Goal: Task Accomplishment & Management: Complete application form

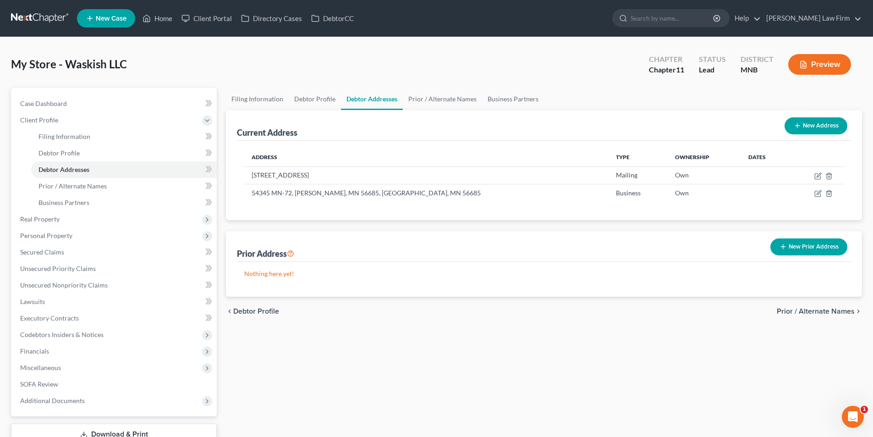
click at [43, 15] on link at bounding box center [40, 18] width 59 height 17
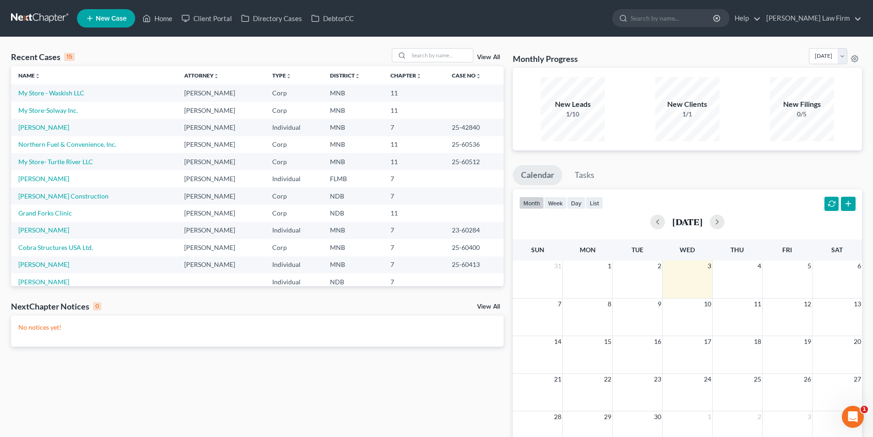
click at [122, 24] on link "New Case" at bounding box center [106, 18] width 58 height 18
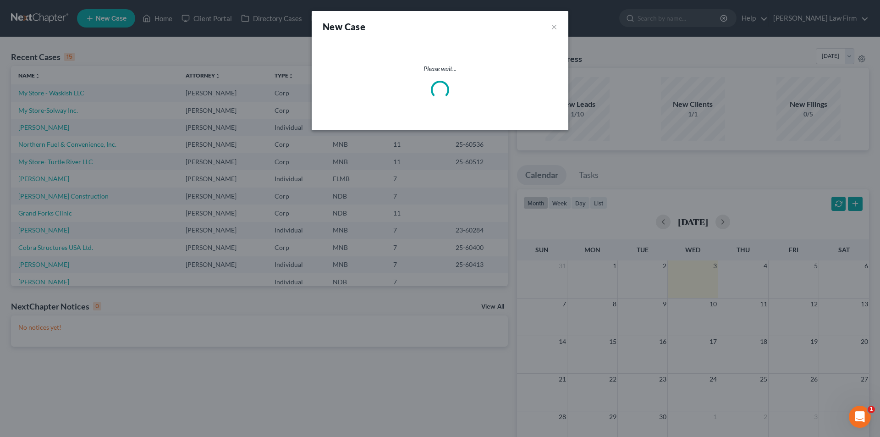
select select "60"
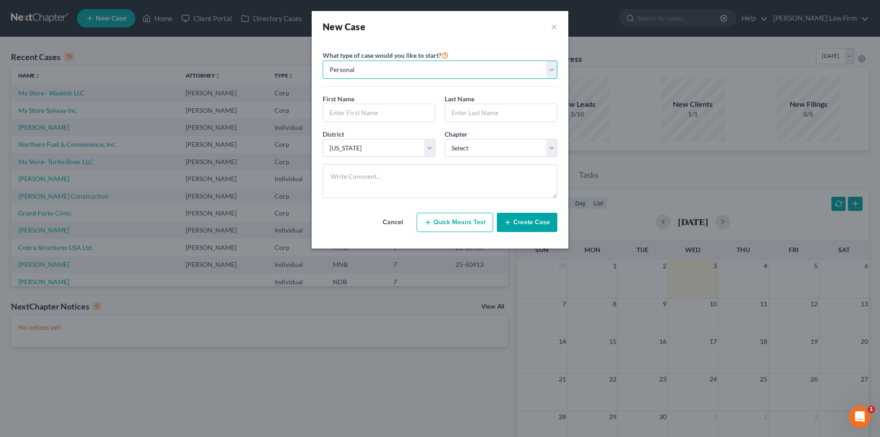
click at [412, 73] on select "Personal Business" at bounding box center [440, 70] width 235 height 18
select select "1"
click at [323, 61] on select "Personal Business" at bounding box center [440, 70] width 235 height 18
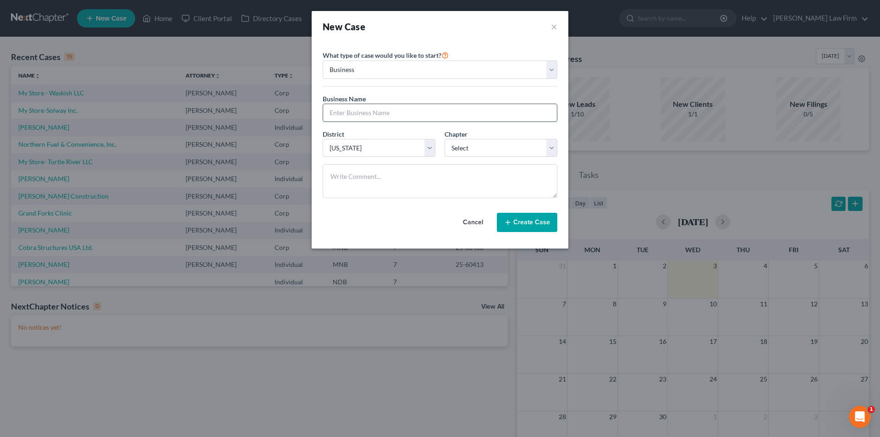
click at [383, 109] on input "text" at bounding box center [440, 112] width 234 height 17
type input "[PERSON_NAME] Construction, Inc"
click at [492, 151] on select "Select 7 11 12" at bounding box center [501, 148] width 113 height 18
select select "1"
click at [445, 139] on select "Select 7 11 12" at bounding box center [501, 148] width 113 height 18
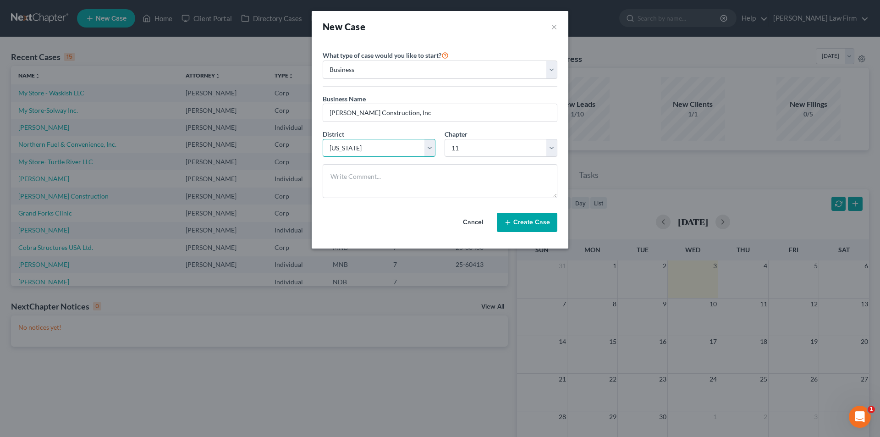
drag, startPoint x: 426, startPoint y: 146, endPoint x: 406, endPoint y: 155, distance: 22.8
click at [426, 146] on select "Select [US_STATE] - [GEOGRAPHIC_DATA] [US_STATE] - [GEOGRAPHIC_DATA][US_STATE] …" at bounding box center [379, 148] width 113 height 18
select select "42"
click at [323, 139] on select "Select [US_STATE] - [GEOGRAPHIC_DATA] [US_STATE] - [GEOGRAPHIC_DATA][US_STATE] …" at bounding box center [379, 148] width 113 height 18
click at [525, 222] on button "Create Case" at bounding box center [527, 222] width 61 height 19
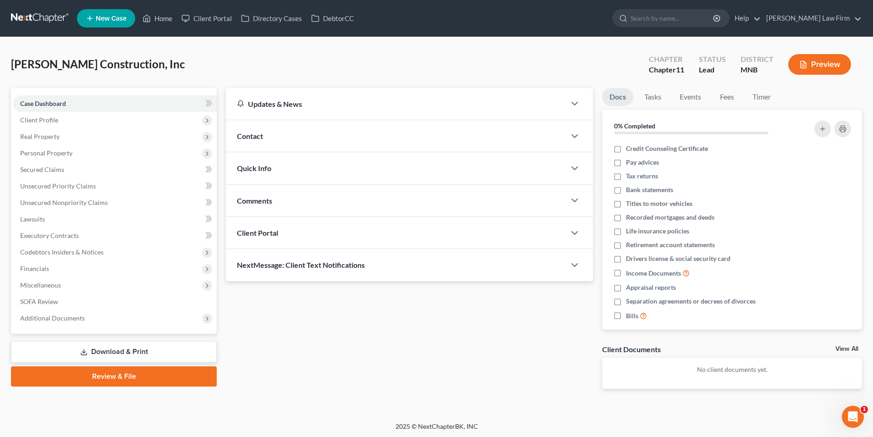
click at [401, 127] on div "Contact" at bounding box center [396, 136] width 340 height 32
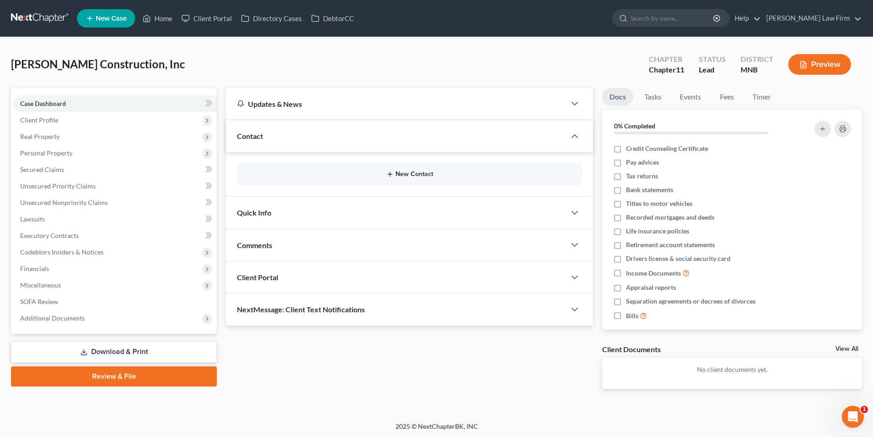
click at [373, 172] on button "New Contact" at bounding box center [409, 174] width 331 height 7
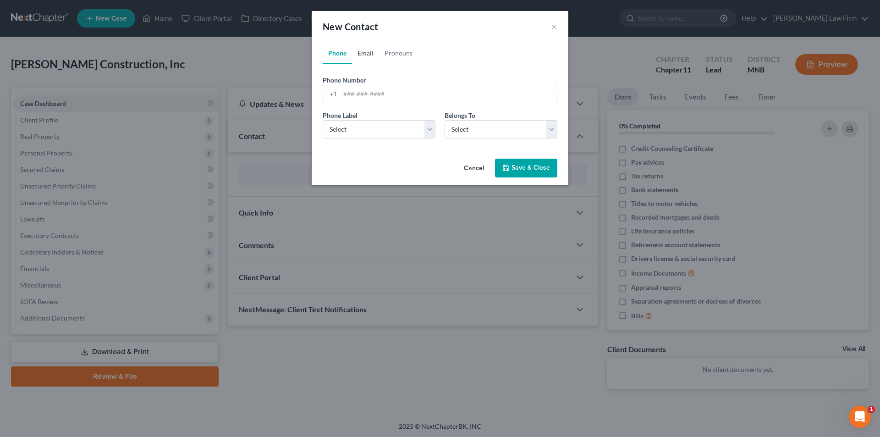
click at [369, 48] on link "Email" at bounding box center [365, 53] width 27 height 22
click at [386, 87] on input "email" at bounding box center [448, 93] width 217 height 17
click at [440, 95] on input "email" at bounding box center [448, 93] width 217 height 17
type input "[EMAIL_ADDRESS][DOMAIN_NAME]"
click at [421, 127] on select "Select Home Work Other" at bounding box center [440, 129] width 235 height 18
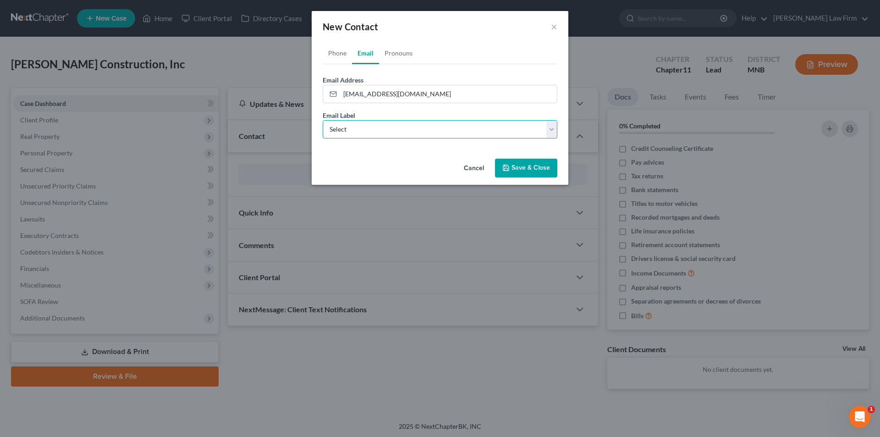
select select "1"
click at [323, 120] on select "Select Home Work Other" at bounding box center [440, 129] width 235 height 18
click at [524, 170] on button "Save & Close" at bounding box center [526, 168] width 62 height 19
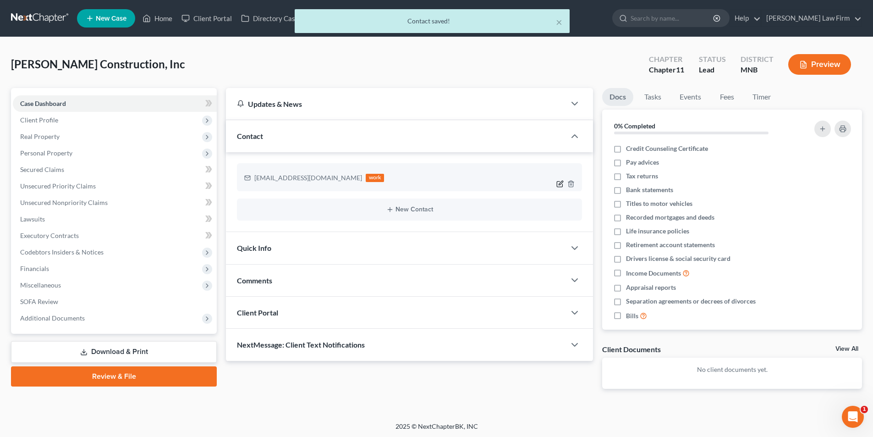
click at [560, 182] on icon "button" at bounding box center [560, 183] width 7 height 7
select select "0"
select select "1"
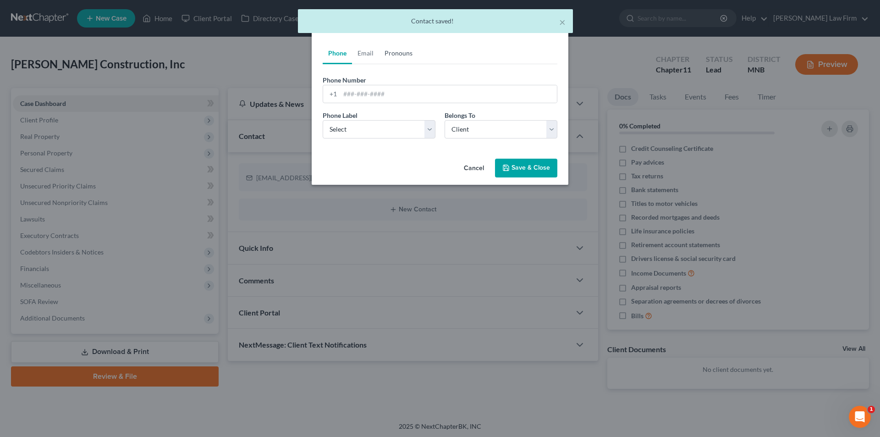
click at [408, 59] on link "Pronouns" at bounding box center [398, 53] width 39 height 22
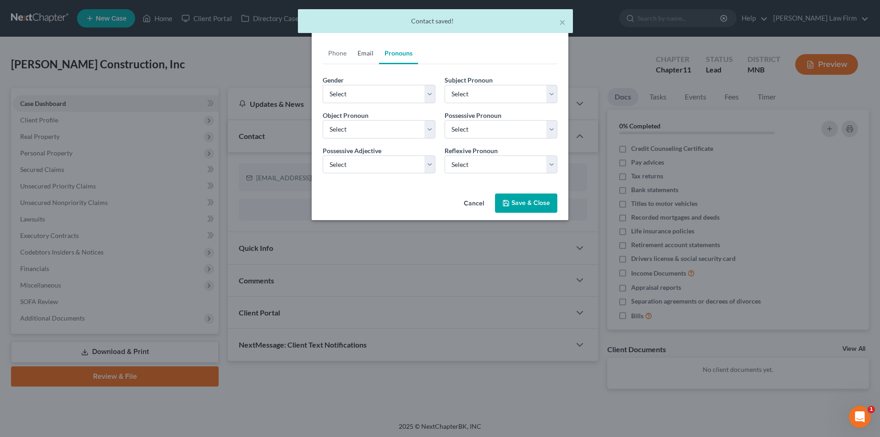
click at [370, 55] on link "Email" at bounding box center [365, 53] width 27 height 22
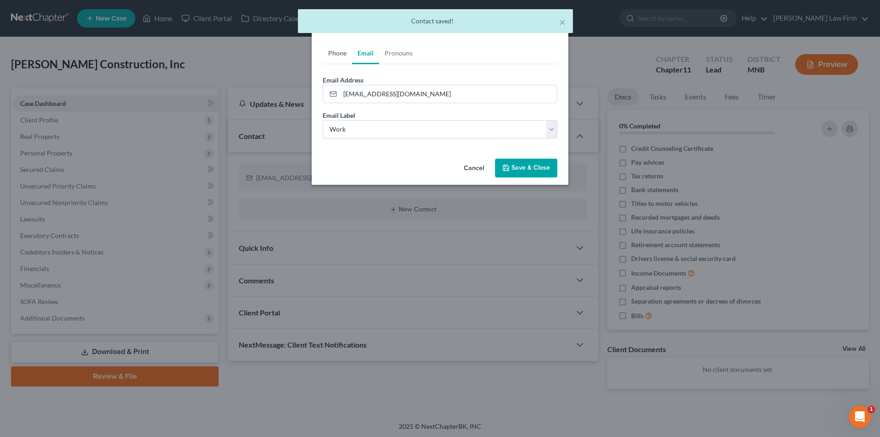
click at [333, 50] on link "Phone" at bounding box center [337, 53] width 29 height 22
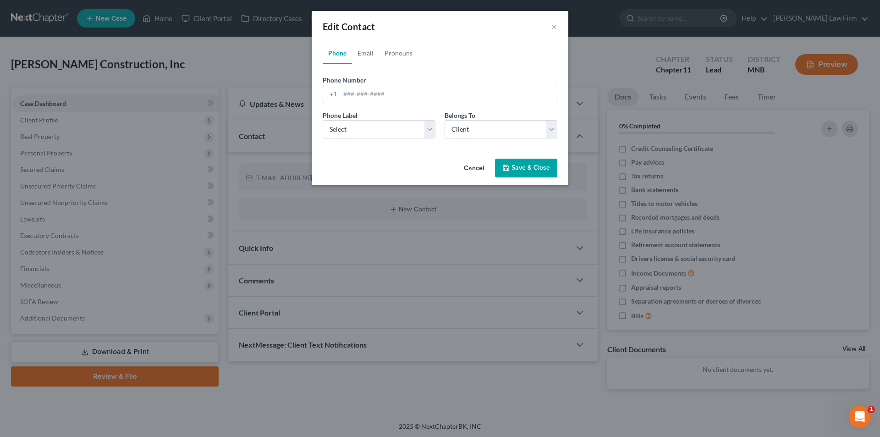
click at [364, 33] on div "Edit Contact ×" at bounding box center [440, 26] width 257 height 31
click at [373, 49] on link "Email" at bounding box center [365, 53] width 27 height 22
click at [517, 131] on select "Select Home Work Other" at bounding box center [440, 129] width 235 height 18
click at [323, 120] on select "Select Home Work Other" at bounding box center [440, 129] width 235 height 18
click at [518, 170] on button "Save & Close" at bounding box center [526, 168] width 62 height 19
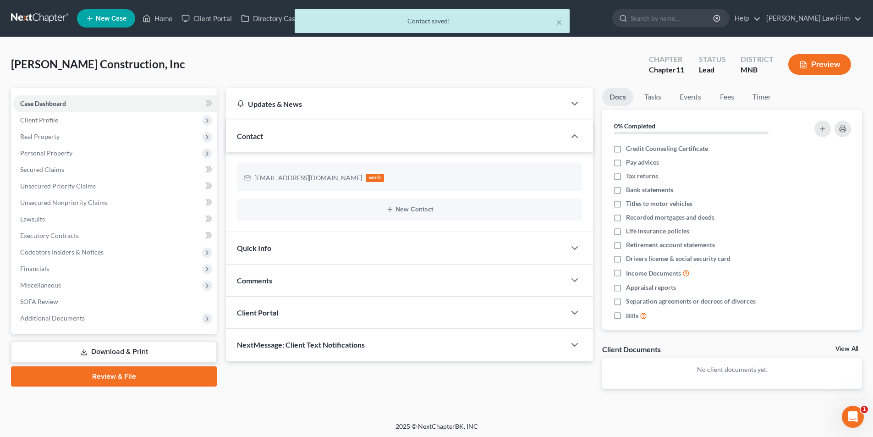
click at [396, 243] on div "Quick Info" at bounding box center [396, 248] width 340 height 32
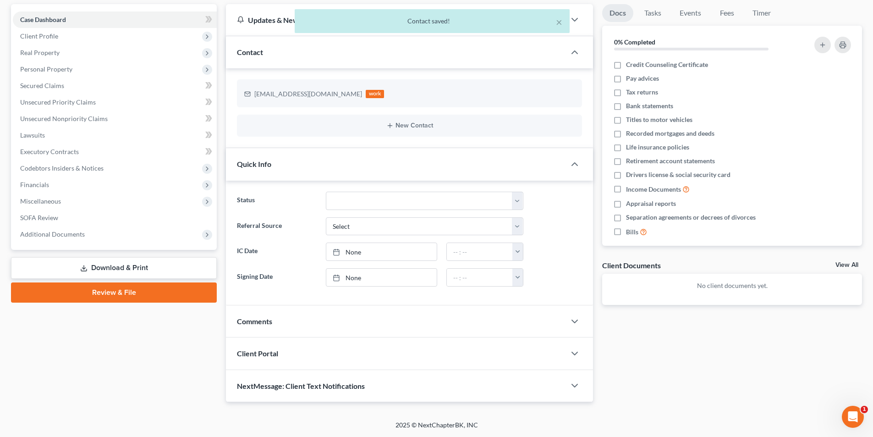
scroll to position [38, 0]
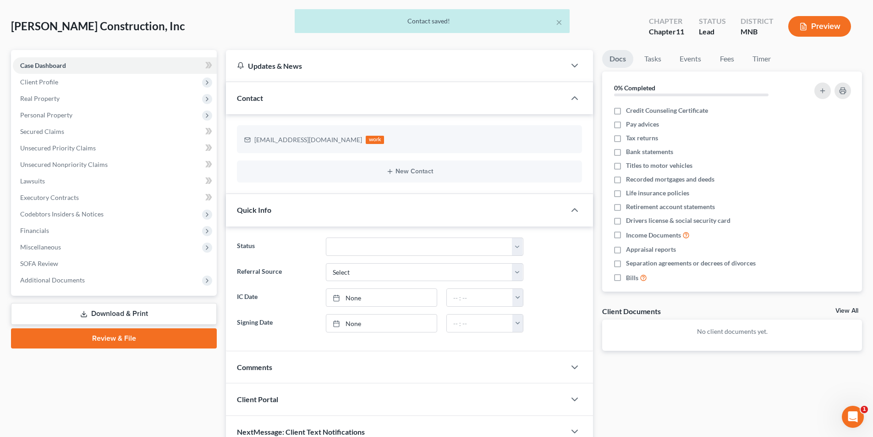
click at [408, 203] on div "Quick Info" at bounding box center [396, 210] width 340 height 32
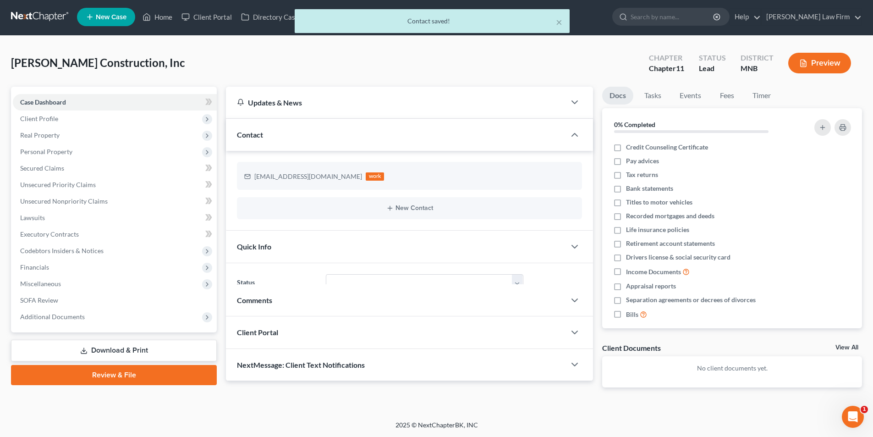
scroll to position [1, 0]
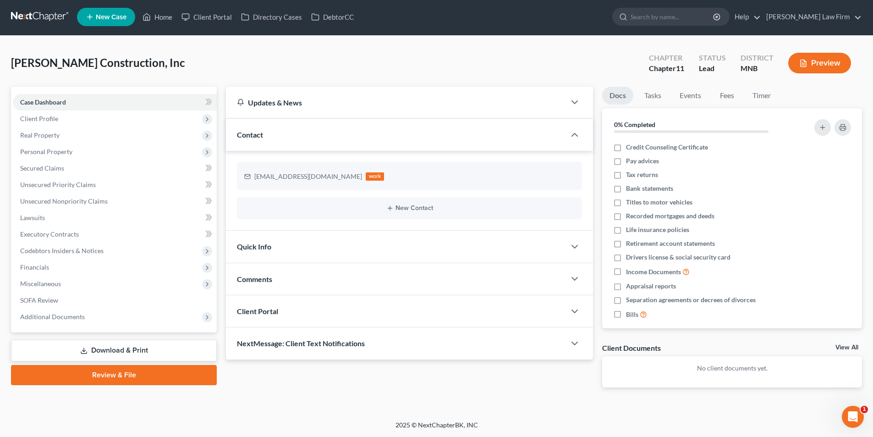
click at [358, 318] on div "Client Portal" at bounding box center [396, 311] width 340 height 32
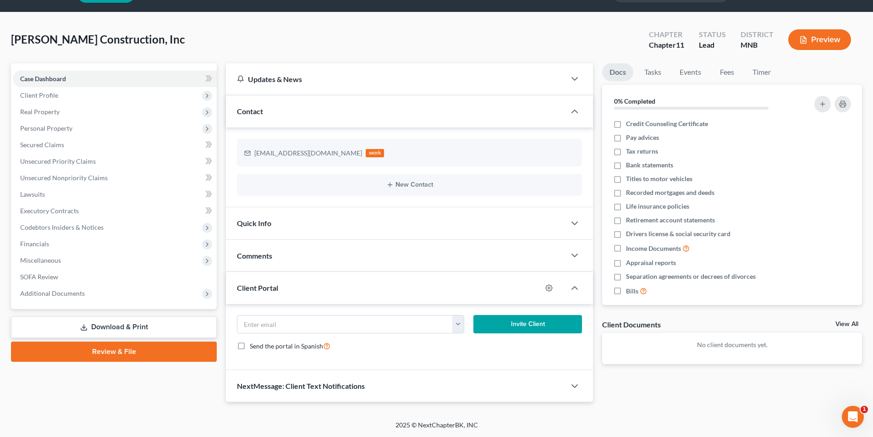
click at [375, 287] on div "Client Portal" at bounding box center [384, 288] width 316 height 32
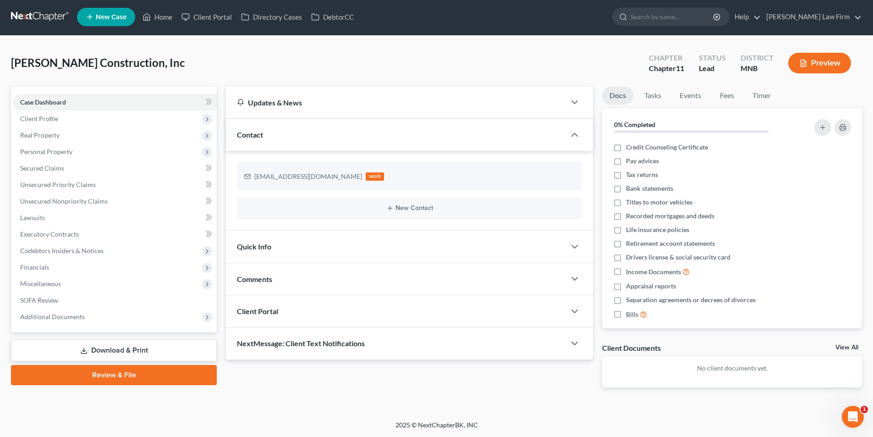
click at [363, 337] on div "NextMessage: Client Text Notifications" at bounding box center [396, 343] width 340 height 32
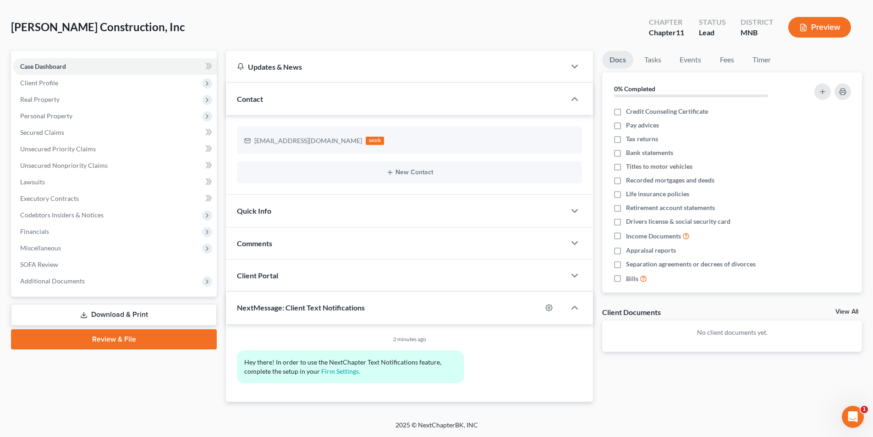
click at [369, 312] on div "NextMessage: Client Text Notifications" at bounding box center [384, 308] width 316 height 32
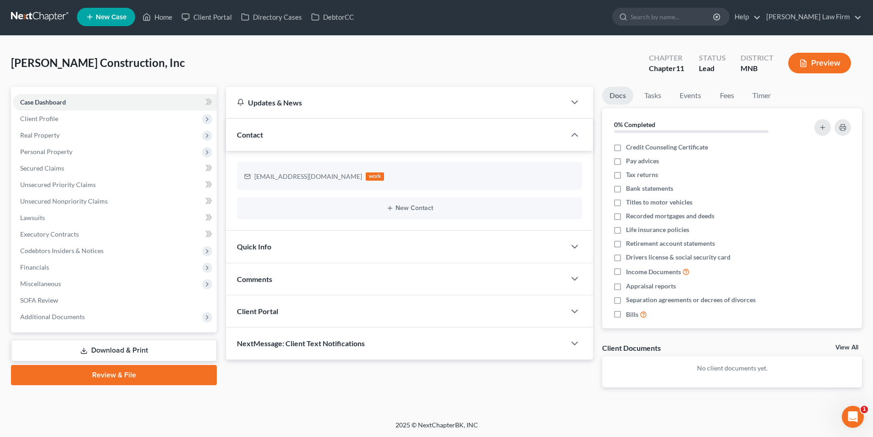
click at [406, 100] on div "Updates & News" at bounding box center [396, 103] width 318 height 10
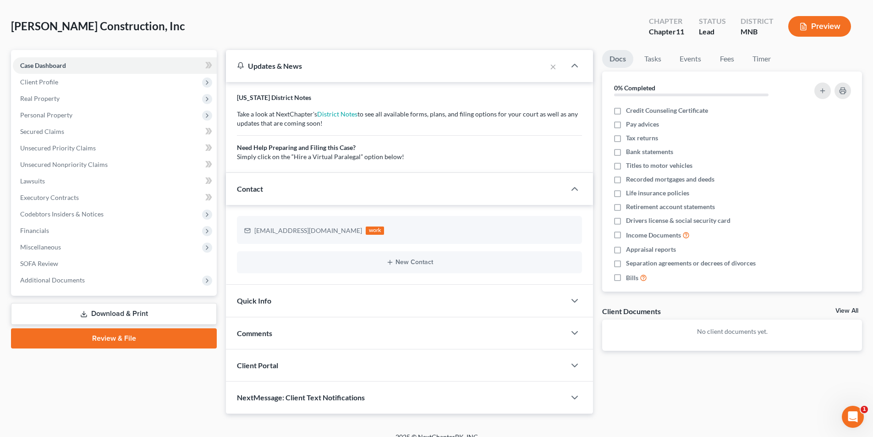
click at [415, 74] on div "Updates & News" at bounding box center [386, 66] width 320 height 32
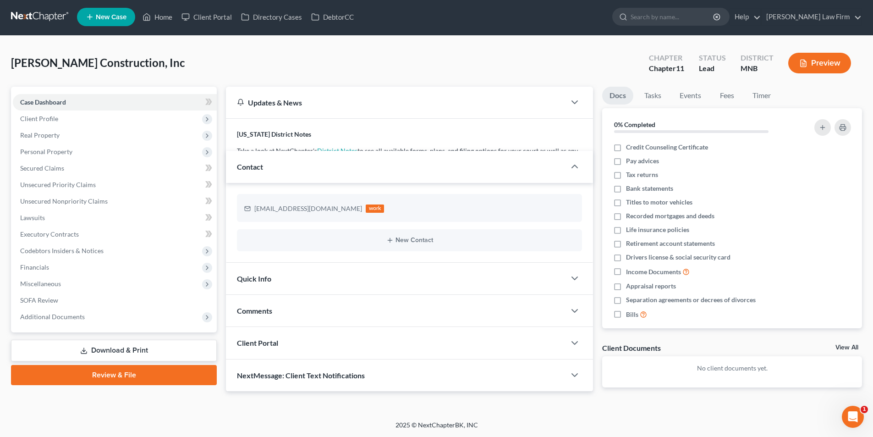
scroll to position [1, 0]
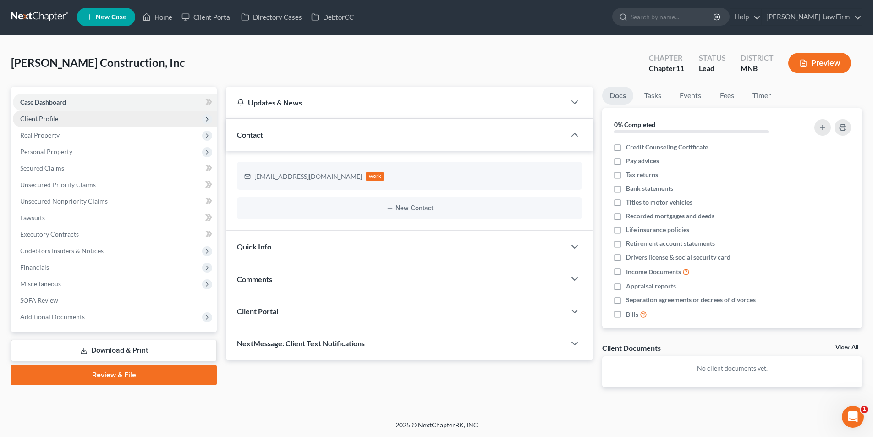
click at [126, 125] on span "Client Profile" at bounding box center [115, 118] width 204 height 17
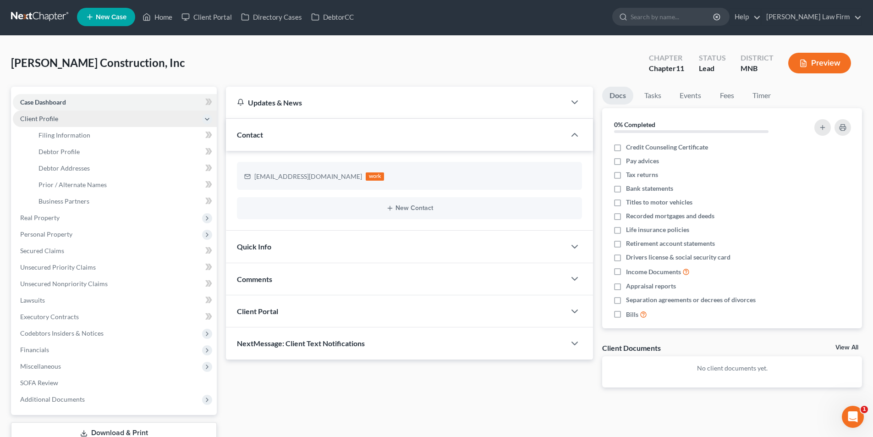
scroll to position [38, 0]
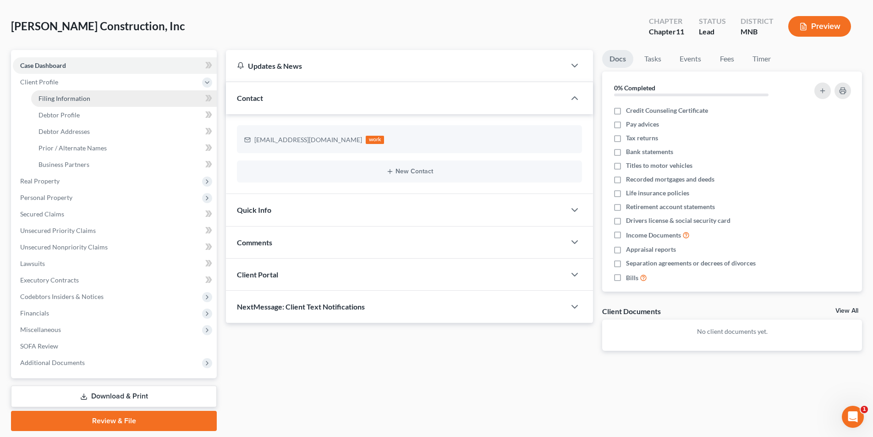
click at [127, 101] on link "Filing Information" at bounding box center [124, 98] width 186 height 17
select select "1"
select select "42"
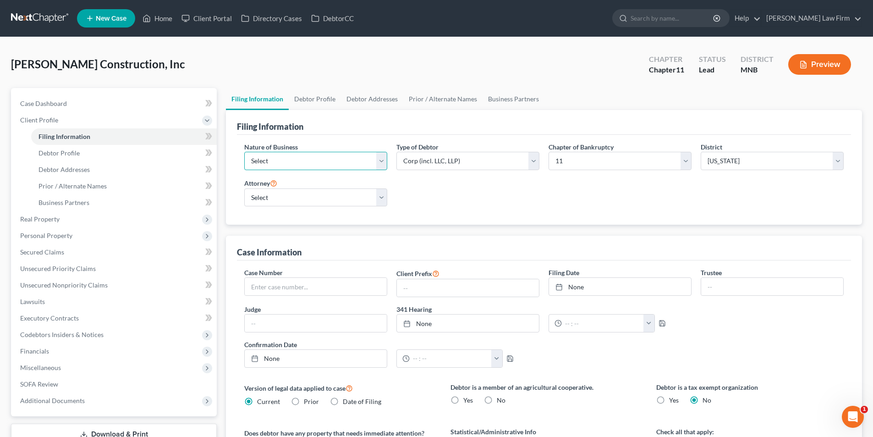
click at [334, 156] on select "Select Clearing Bank Commodity Broker Health Care Business Other Railroad Singl…" at bounding box center [315, 161] width 143 height 18
select select "3"
click at [244, 152] on select "Select Clearing Bank Commodity Broker Health Care Business Other Railroad Singl…" at bounding box center [315, 161] width 143 height 18
click at [509, 164] on select "Select Partnership Corp (incl. LLC, LLP) Other" at bounding box center [468, 161] width 143 height 18
click at [577, 188] on div "Nature of Business Select Clearing Bank Commodity Broker Health Care Business O…" at bounding box center [544, 178] width 609 height 72
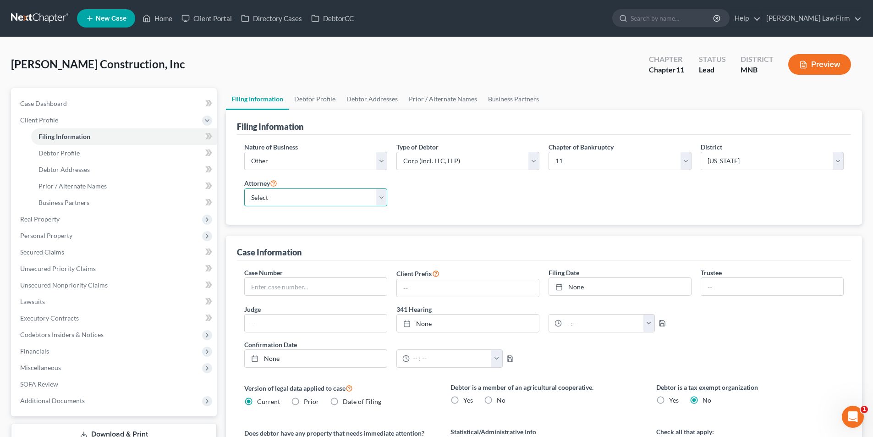
click at [370, 200] on select "Select [PERSON_NAME] - MNB [PERSON_NAME] - MNB" at bounding box center [315, 197] width 143 height 18
select select "1"
click at [244, 188] on select "Select [PERSON_NAME] - MNB [PERSON_NAME] - MNB" at bounding box center [315, 197] width 143 height 18
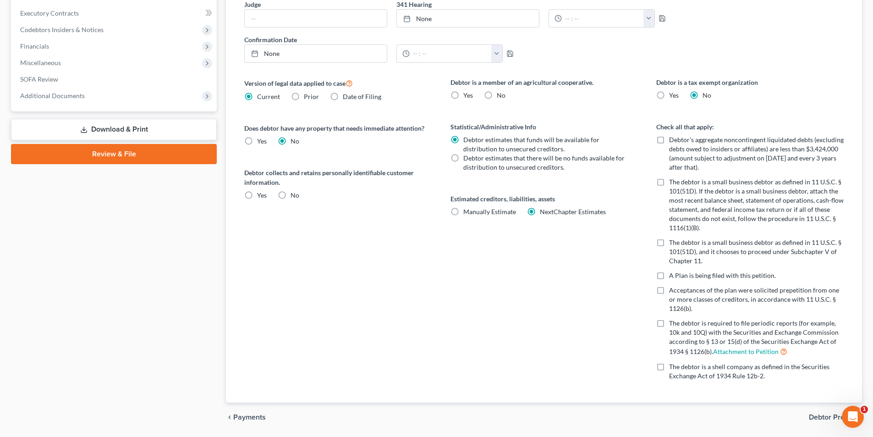
scroll to position [289, 0]
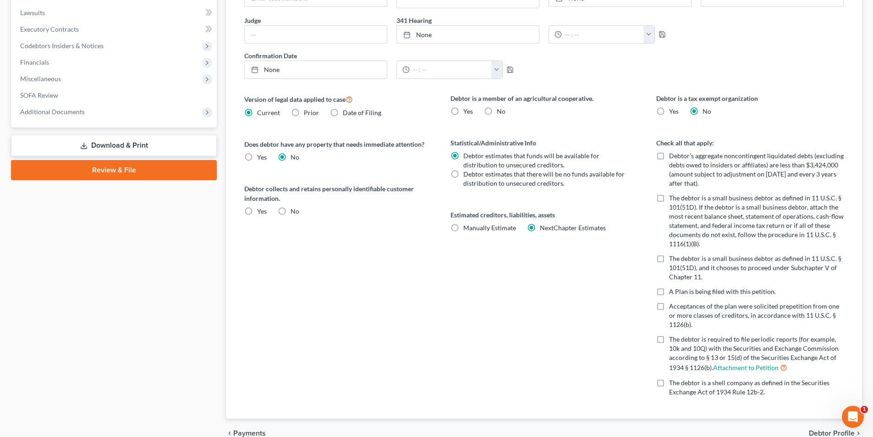
click at [291, 210] on label "No" at bounding box center [295, 211] width 9 height 9
click at [294, 210] on input "No" at bounding box center [297, 210] width 6 height 6
radio input "true"
click at [497, 111] on label "No" at bounding box center [501, 111] width 9 height 9
click at [501, 111] on input "No" at bounding box center [504, 110] width 6 height 6
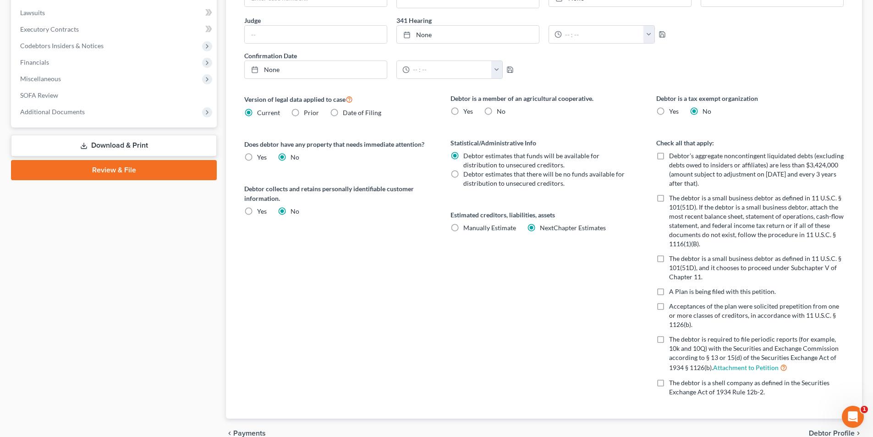
radio input "true"
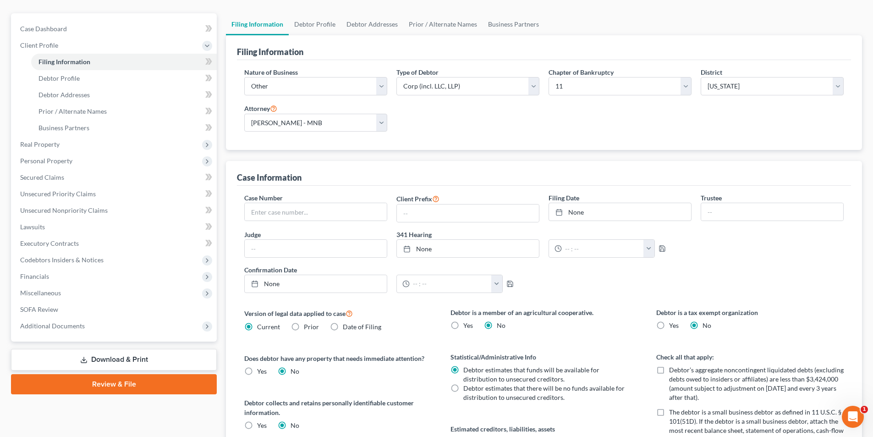
scroll to position [60, 0]
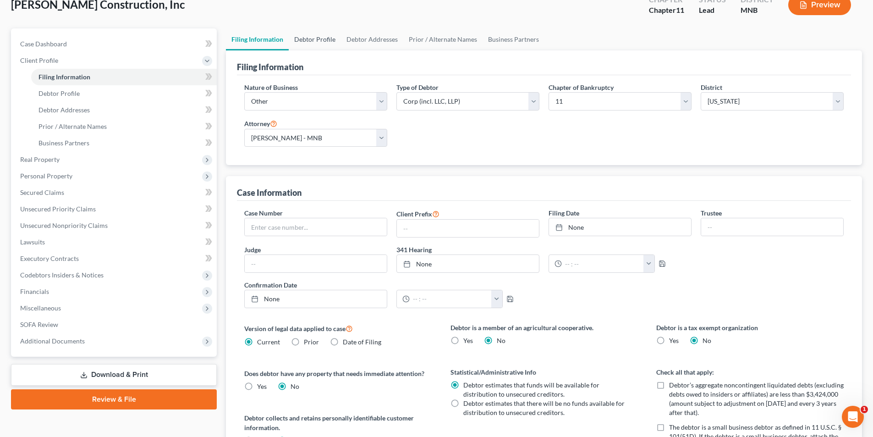
click at [302, 40] on link "Debtor Profile" at bounding box center [315, 39] width 52 height 22
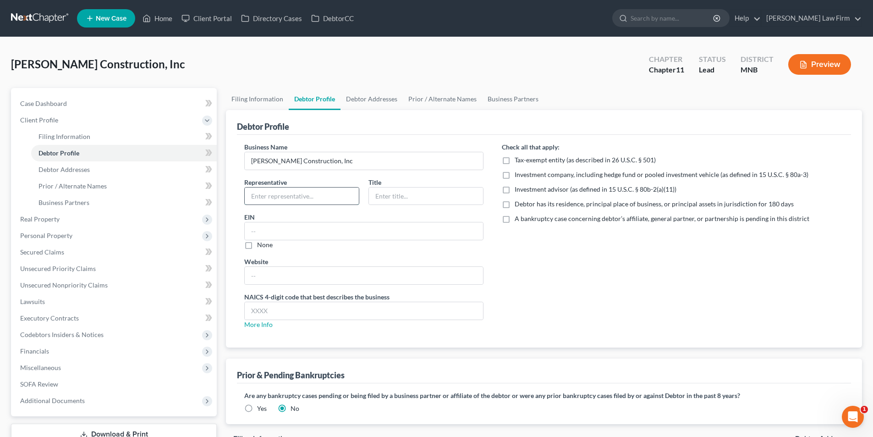
click at [337, 203] on input "text" at bounding box center [302, 196] width 114 height 17
type input "[PERSON_NAME]"
type input "President"
click at [561, 206] on span "Debtor has its residence, principal place of business, or principal assets in j…" at bounding box center [654, 204] width 279 height 8
click at [524, 205] on input "Debtor has its residence, principal place of business, or principal assets in j…" at bounding box center [522, 202] width 6 height 6
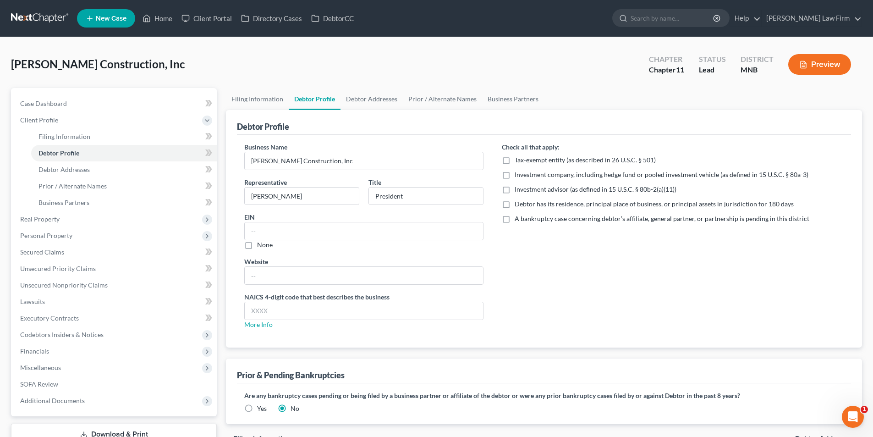
checkbox input "true"
click at [269, 323] on link "More Info" at bounding box center [258, 324] width 28 height 8
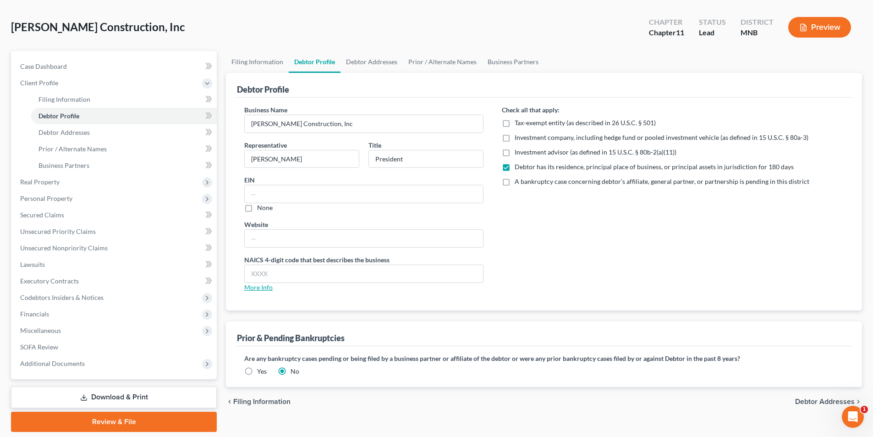
scroll to position [21, 0]
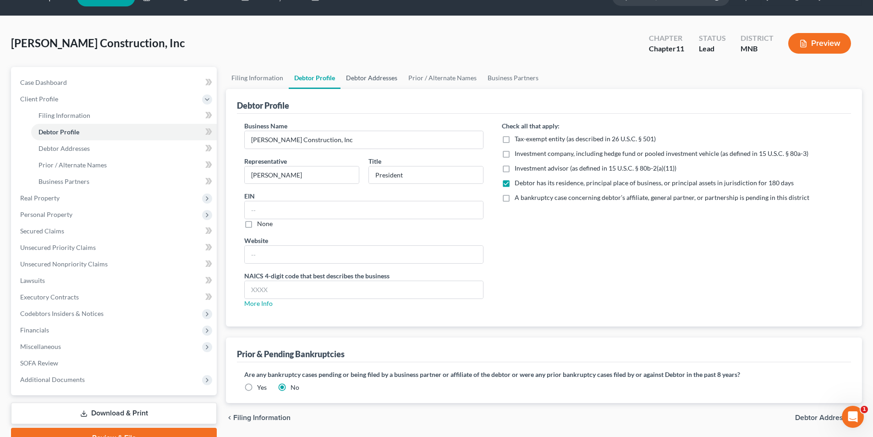
click at [381, 76] on link "Debtor Addresses" at bounding box center [372, 78] width 62 height 22
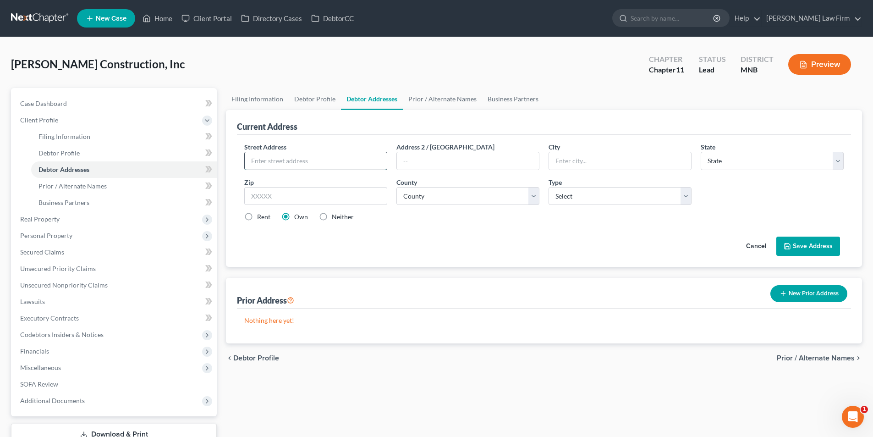
click at [321, 164] on input "text" at bounding box center [316, 160] width 142 height 17
type input "[STREET_ADDRESS]"
type input "Pelican Rapids"
drag, startPoint x: 836, startPoint y: 159, endPoint x: 822, endPoint y: 165, distance: 15.8
click at [836, 159] on select "State [US_STATE] AK AR AZ CA CO CT DE DC [GEOGRAPHIC_DATA] [GEOGRAPHIC_DATA] GU…" at bounding box center [772, 161] width 143 height 18
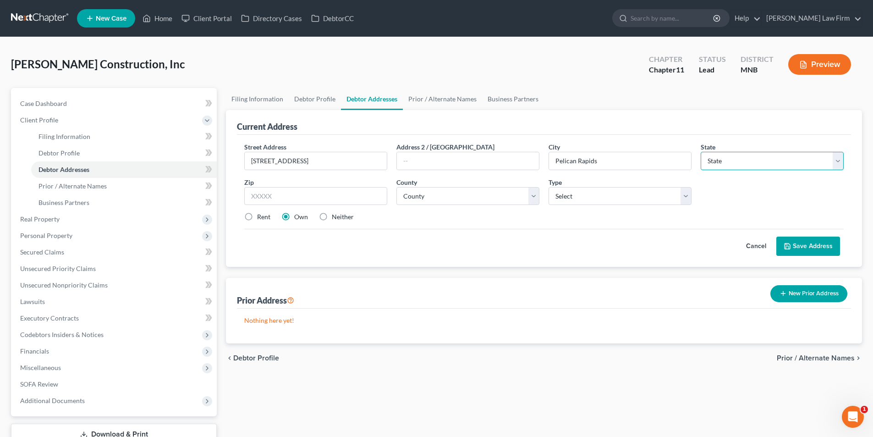
select select "24"
click at [701, 152] on select "State [US_STATE] AK AR AZ CA CO CT DE DC [GEOGRAPHIC_DATA] [GEOGRAPHIC_DATA] GU…" at bounding box center [772, 161] width 143 height 18
click at [354, 193] on input "text" at bounding box center [315, 196] width 143 height 18
type input "56572"
click at [447, 204] on select "County [GEOGRAPHIC_DATA] [GEOGRAPHIC_DATA] [GEOGRAPHIC_DATA] [GEOGRAPHIC_DATA] …" at bounding box center [468, 196] width 143 height 18
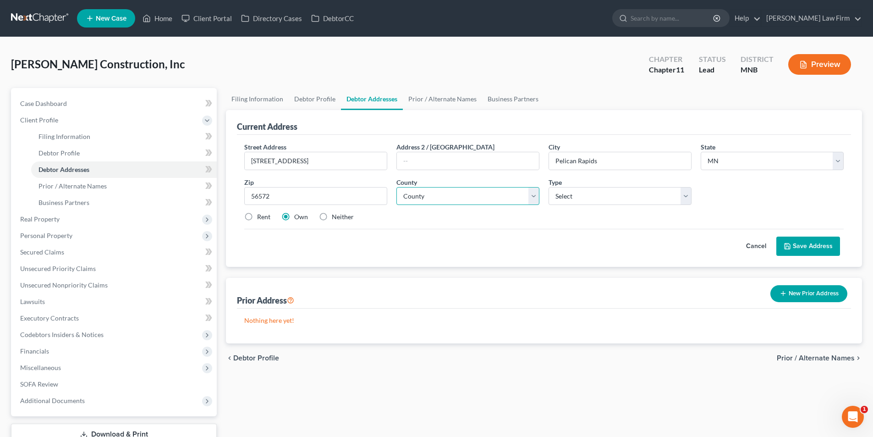
select select "55"
click at [397, 187] on select "County [GEOGRAPHIC_DATA] [GEOGRAPHIC_DATA] [GEOGRAPHIC_DATA] [GEOGRAPHIC_DATA] …" at bounding box center [468, 196] width 143 height 18
click at [624, 182] on div "Type Select Business Mailing Location of Assets" at bounding box center [620, 191] width 152 height 28
click at [623, 188] on select "Select Business Mailing Location of Assets" at bounding box center [620, 196] width 143 height 18
select select "0"
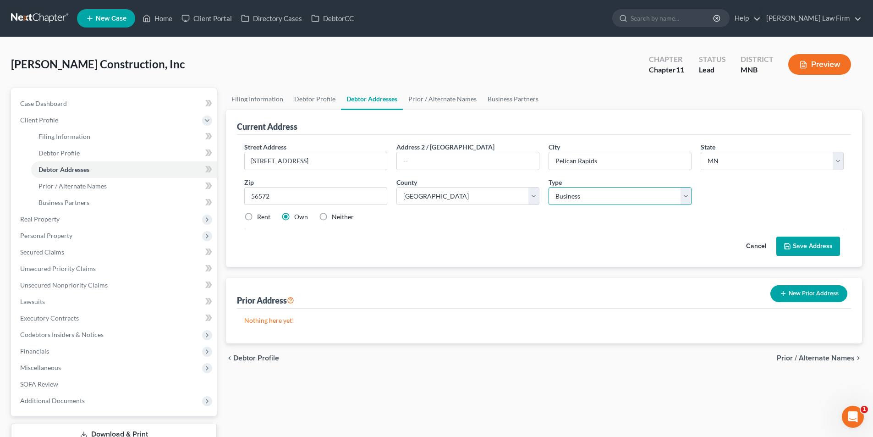
click at [549, 187] on select "Select Business Mailing Location of Assets" at bounding box center [620, 196] width 143 height 18
click at [332, 214] on label "Neither" at bounding box center [343, 216] width 22 height 9
click at [336, 214] on input "Neither" at bounding box center [339, 215] width 6 height 6
radio input "true"
click at [805, 249] on button "Save Address" at bounding box center [809, 246] width 64 height 19
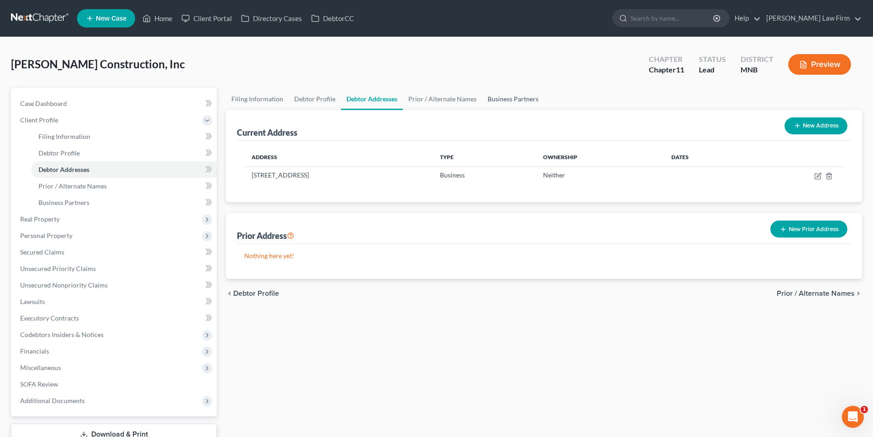
click at [509, 94] on link "Business Partners" at bounding box center [513, 99] width 62 height 22
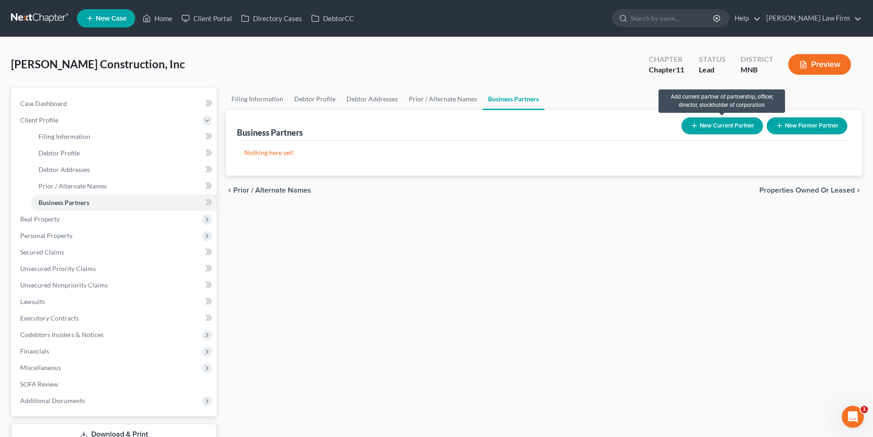
click at [723, 119] on button "New Current Partner" at bounding box center [723, 125] width 82 height 17
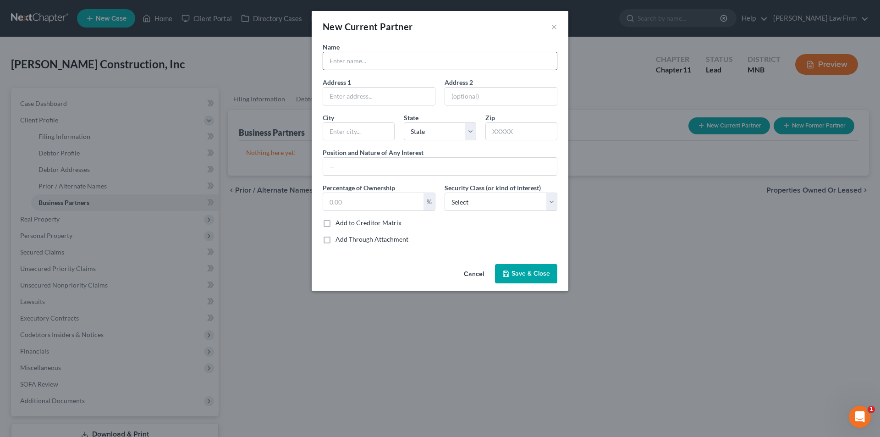
click at [409, 69] on input "text" at bounding box center [440, 60] width 234 height 17
type input "[PERSON_NAME]"
type input "[STREET_ADDRESS]"
click at [370, 127] on input "text" at bounding box center [358, 131] width 71 height 17
type input "Pelican Rapids"
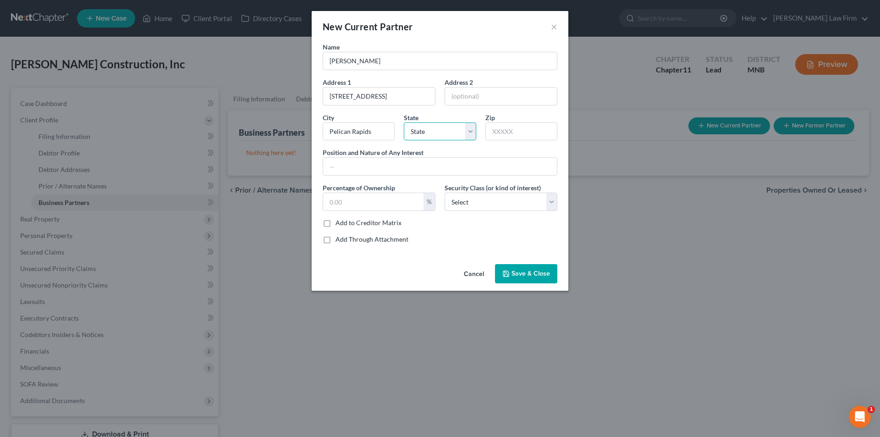
click at [474, 133] on select "State [US_STATE] AK AR AZ CA CO CT DE DC [GEOGRAPHIC_DATA] [GEOGRAPHIC_DATA] GU…" at bounding box center [440, 131] width 72 height 18
select select "24"
click at [404, 122] on select "State [US_STATE] AK AR AZ CA CO CT DE DC [GEOGRAPHIC_DATA] [GEOGRAPHIC_DATA] GU…" at bounding box center [440, 131] width 72 height 18
click at [513, 129] on input "text" at bounding box center [522, 131] width 72 height 18
type input "56572"
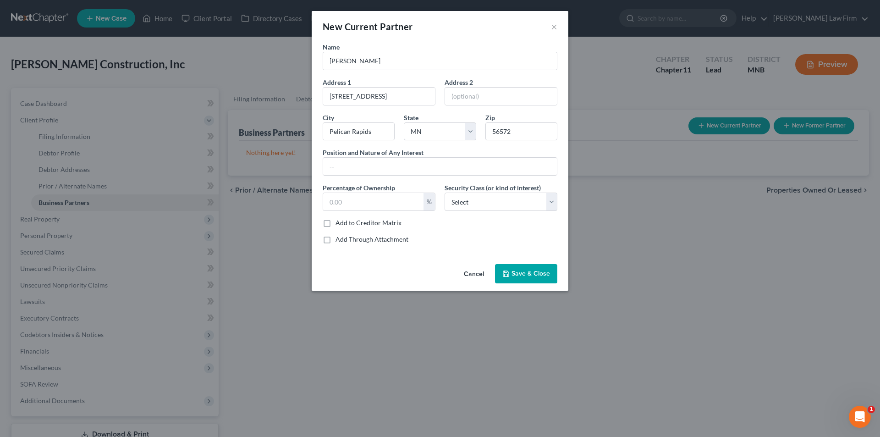
click at [524, 270] on span "Save & Close" at bounding box center [531, 274] width 39 height 8
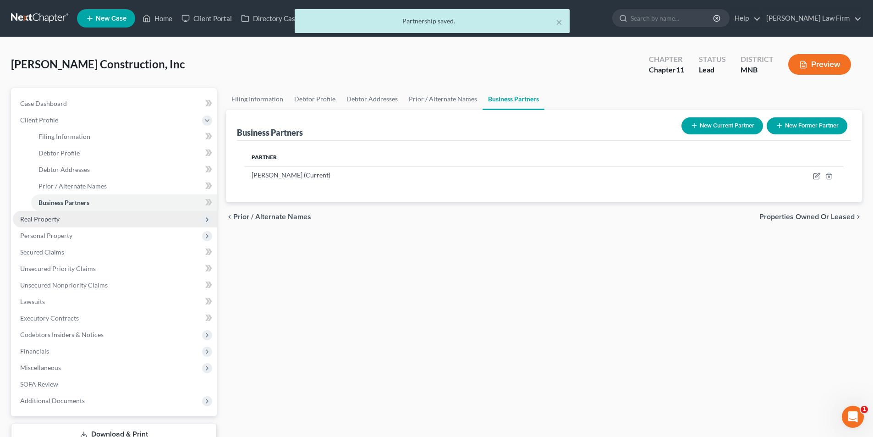
click at [89, 225] on span "Real Property" at bounding box center [115, 219] width 204 height 17
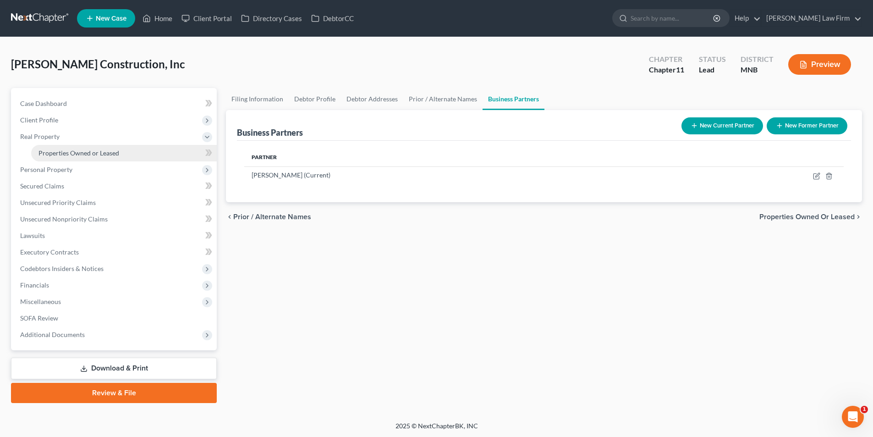
click at [118, 155] on span "Properties Owned or Leased" at bounding box center [79, 153] width 81 height 8
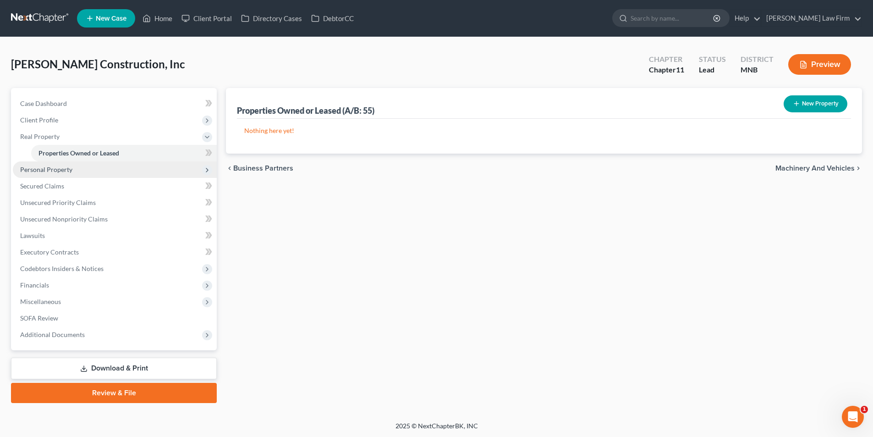
click at [116, 168] on span "Personal Property" at bounding box center [115, 169] width 204 height 17
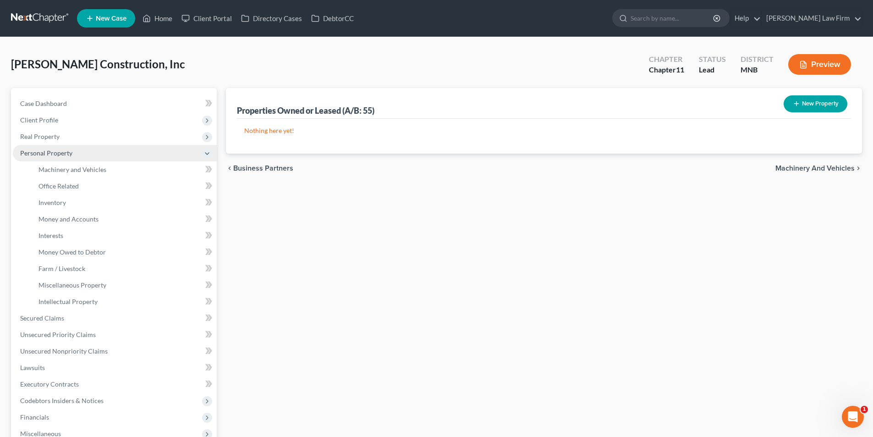
click at [125, 158] on span "Personal Property" at bounding box center [115, 153] width 204 height 17
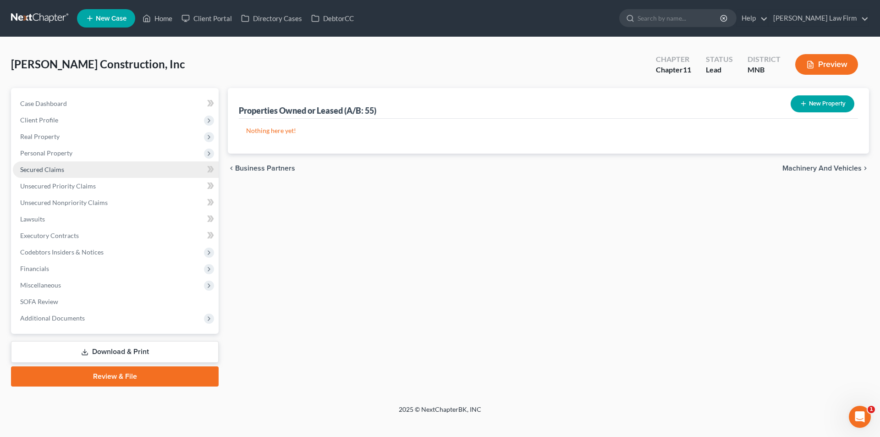
click at [99, 176] on link "Secured Claims" at bounding box center [116, 169] width 206 height 17
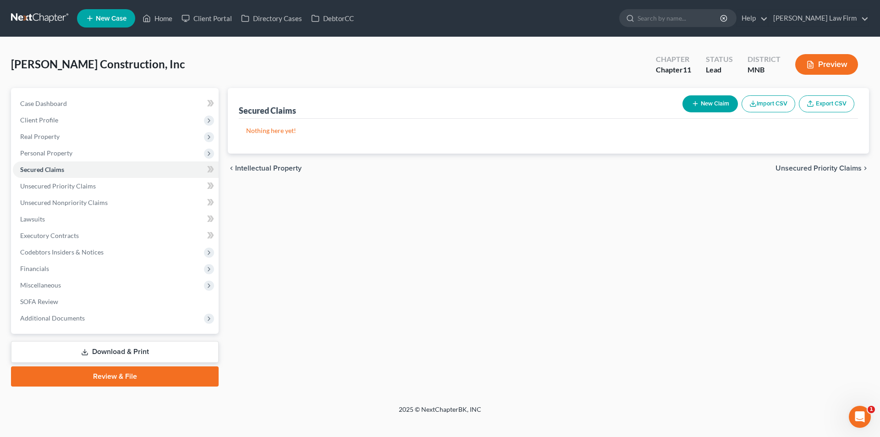
click at [705, 98] on button "New Claim" at bounding box center [710, 103] width 55 height 17
select select "0"
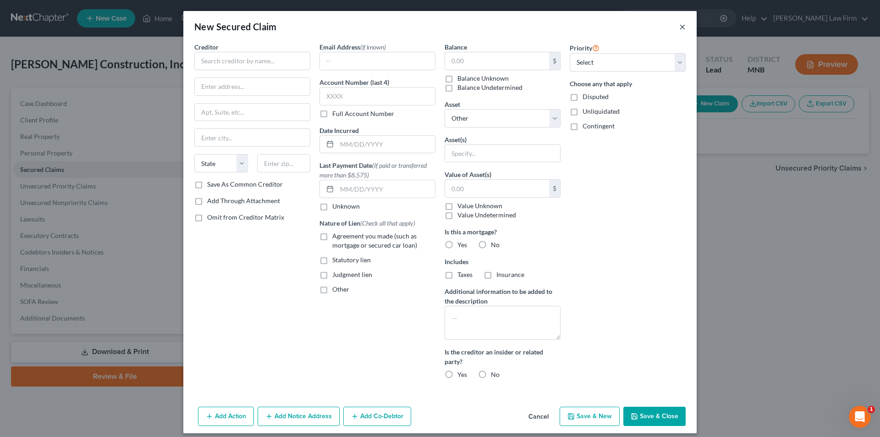
click at [679, 28] on button "×" at bounding box center [682, 26] width 6 height 11
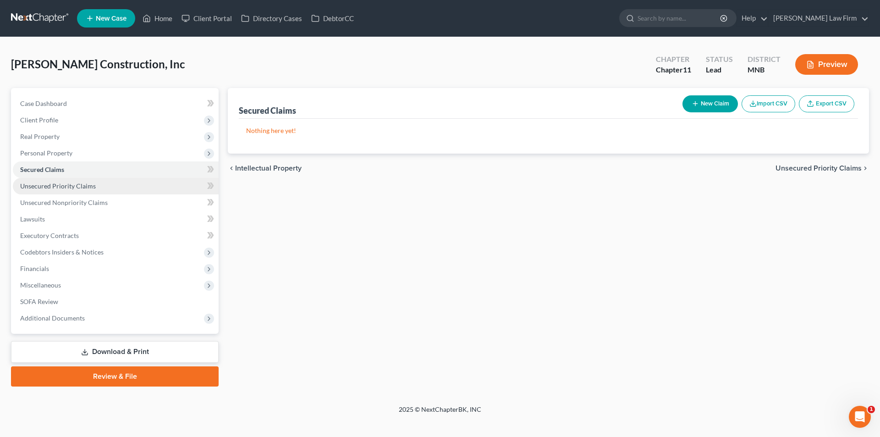
click at [87, 186] on span "Unsecured Priority Claims" at bounding box center [58, 186] width 76 height 8
click at [713, 106] on button "New Claim" at bounding box center [710, 103] width 55 height 17
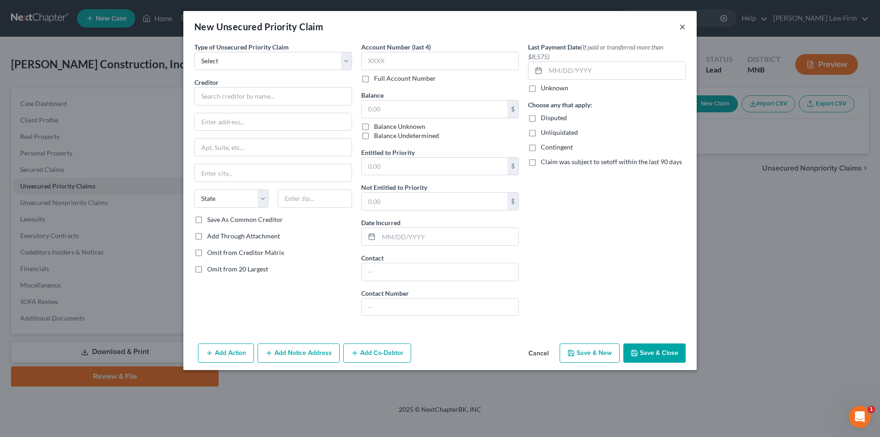
click at [685, 28] on button "×" at bounding box center [682, 26] width 6 height 11
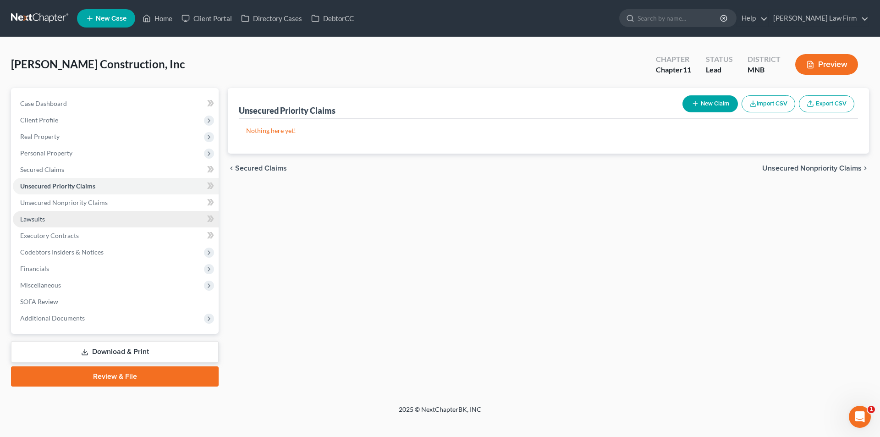
click at [110, 220] on link "Lawsuits" at bounding box center [116, 219] width 206 height 17
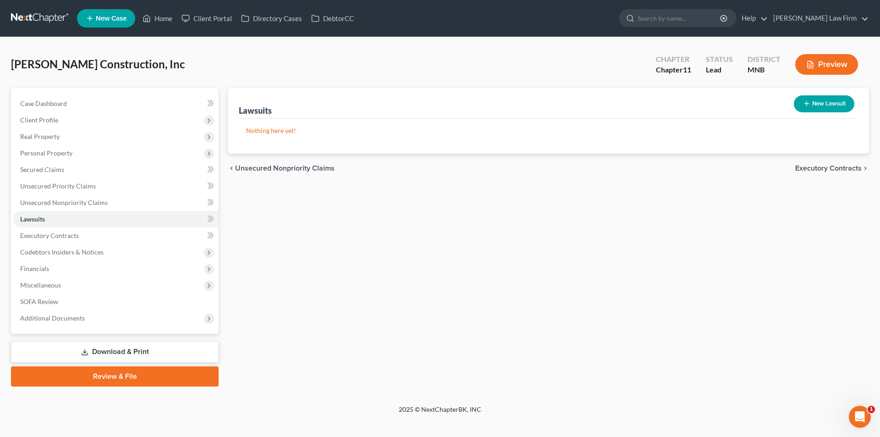
click at [843, 106] on button "New Lawsuit" at bounding box center [824, 103] width 61 height 17
select select "0"
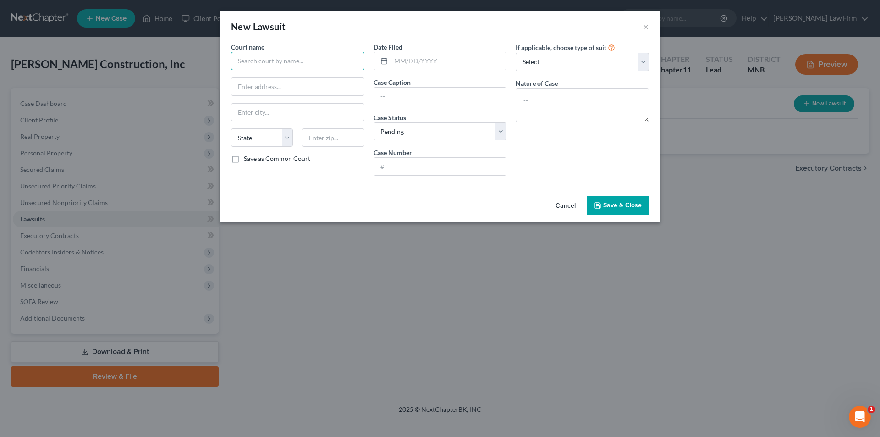
click at [321, 55] on input "text" at bounding box center [297, 61] width 133 height 18
click at [328, 64] on input "text" at bounding box center [297, 61] width 133 height 18
type input "O"
type input "Otter Tail County District Court"
click at [573, 67] on select "Select Repossession Foreclosure Returns Other" at bounding box center [582, 62] width 133 height 18
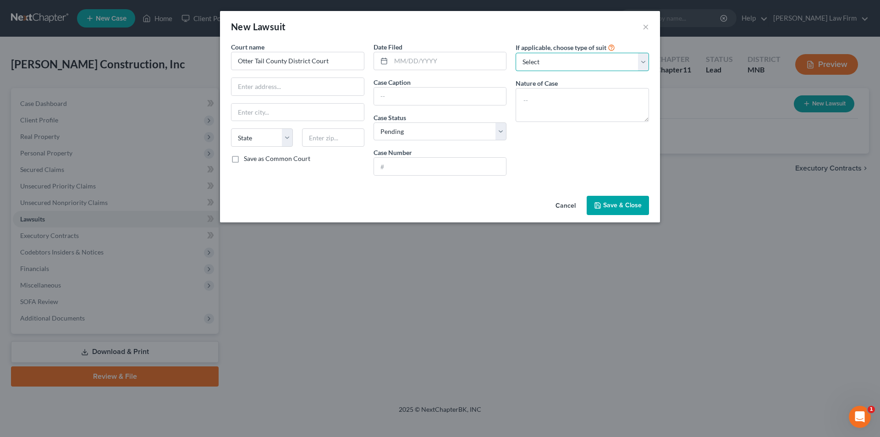
select select "2"
click at [516, 53] on select "Select Repossession Foreclosure Returns Other" at bounding box center [582, 62] width 133 height 18
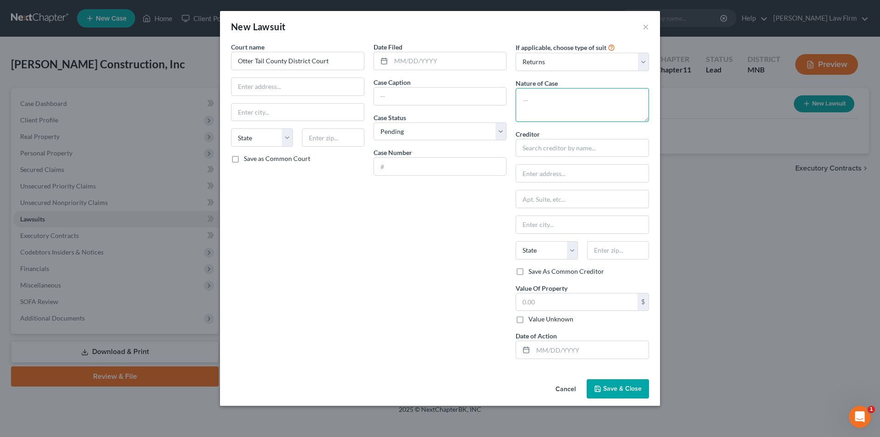
click at [564, 106] on textarea at bounding box center [582, 105] width 133 height 34
click at [572, 101] on textarea at bounding box center [582, 105] width 133 height 34
type textarea "C"
type textarea "Collection of Credit Card Debt"
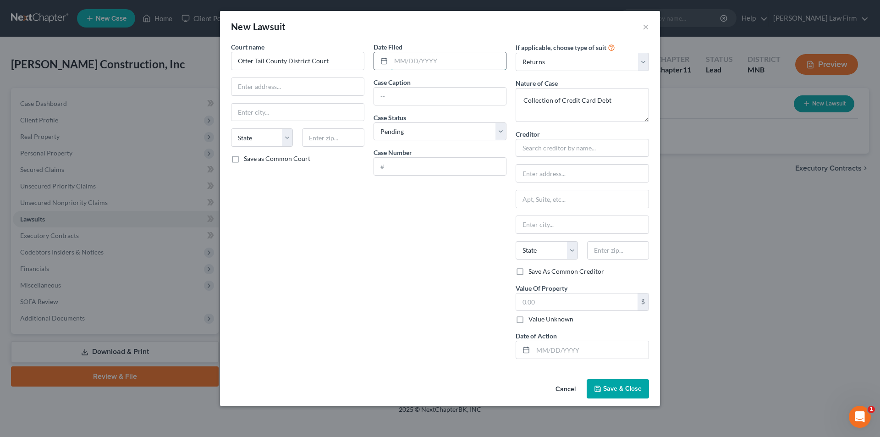
click at [462, 64] on input "text" at bounding box center [449, 60] width 116 height 17
click at [412, 62] on input "[DATE]" at bounding box center [449, 60] width 116 height 17
type input "07/02/20254"
click at [442, 321] on div "Date Filed 07/02/20254 Case Caption Case Status * Select Pending On Appeal Conc…" at bounding box center [440, 204] width 143 height 324
click at [459, 95] on input "text" at bounding box center [440, 96] width 132 height 17
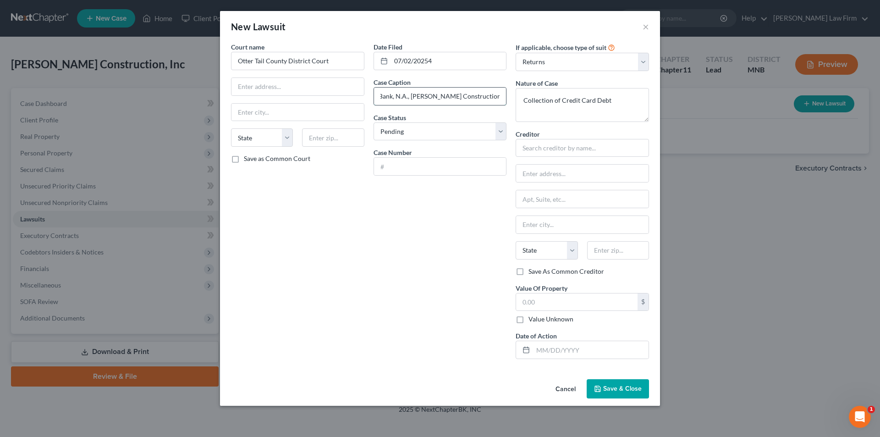
scroll to position [0, 82]
type input "[PERSON_NAME] Fargo Bank, N.A., [PERSON_NAME] Construction, Inc. and [PERSON_NA…"
click at [276, 139] on select "State [US_STATE] AK AR AZ CA CO CT DE DC [GEOGRAPHIC_DATA] [GEOGRAPHIC_DATA] GU…" at bounding box center [262, 137] width 62 height 18
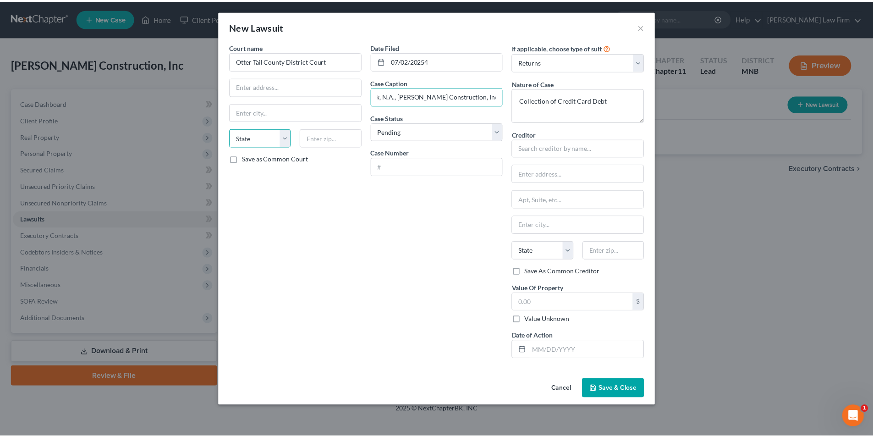
scroll to position [0, 0]
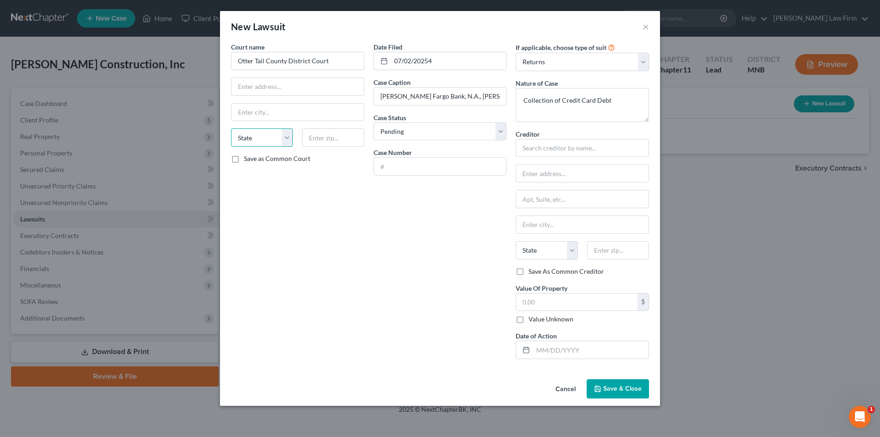
select select "24"
click at [231, 128] on select "State [US_STATE] AK AR AZ CA CO CT DE DC [GEOGRAPHIC_DATA] [GEOGRAPHIC_DATA] GU…" at bounding box center [262, 137] width 62 height 18
click at [312, 92] on input "text" at bounding box center [298, 86] width 132 height 17
type input "[STREET_ADDRESS][PERSON_NAME]"
click at [281, 109] on input "text" at bounding box center [298, 112] width 132 height 17
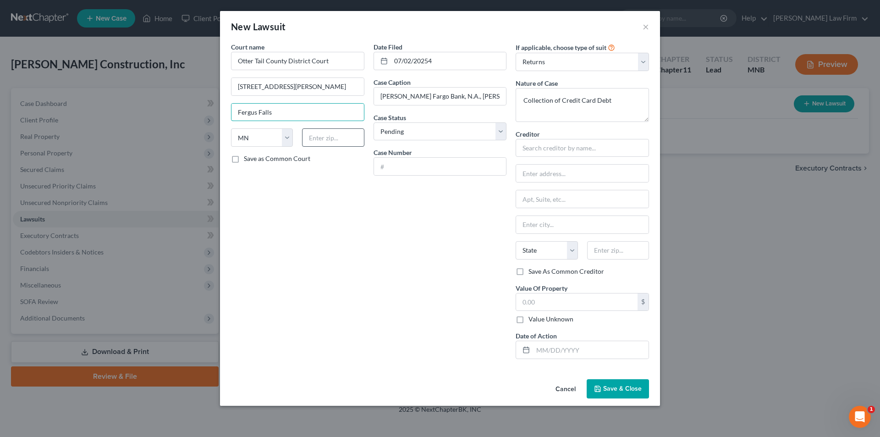
type input "Fergus Falls"
click at [325, 140] on input "text" at bounding box center [333, 137] width 62 height 18
click at [322, 139] on input "text" at bounding box center [333, 137] width 62 height 18
type input "56537"
click at [489, 138] on select "Select Pending On Appeal Concluded" at bounding box center [440, 131] width 133 height 18
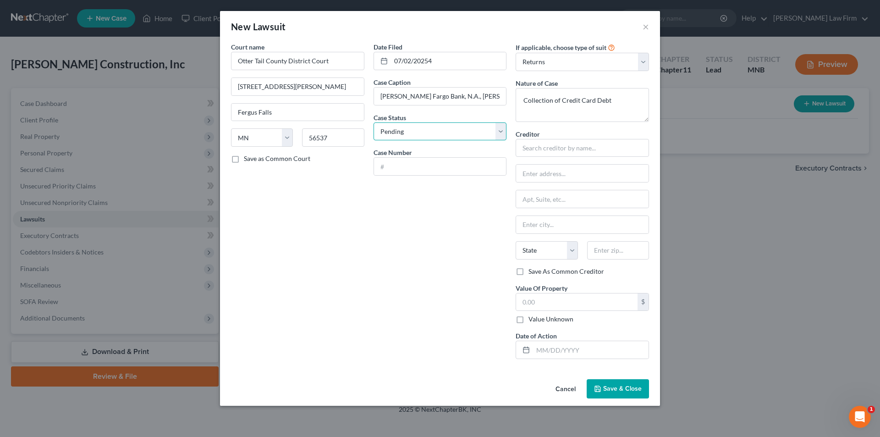
click at [374, 122] on select "Select Pending On Appeal Concluded" at bounding box center [440, 131] width 133 height 18
click at [570, 143] on input "text" at bounding box center [582, 148] width 133 height 18
type input "[PERSON_NAME] Fargo Bank, N.A."
type input "[STREET_ADDRESS][PERSON_NAME]"
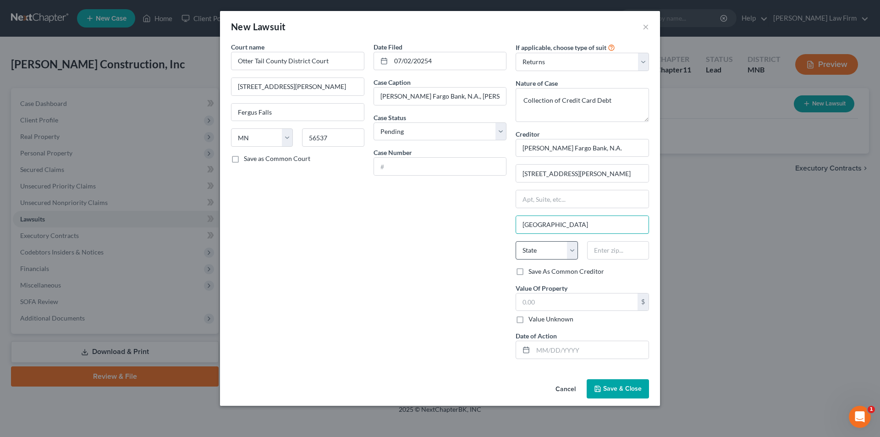
type input "[GEOGRAPHIC_DATA]"
click at [575, 252] on select "State [US_STATE] AK AR AZ CA CO CT DE DC [GEOGRAPHIC_DATA] [GEOGRAPHIC_DATA] GU…" at bounding box center [547, 250] width 62 height 18
select select "43"
click at [516, 241] on select "State [US_STATE] AK AR AZ CA CO CT DE DC [GEOGRAPHIC_DATA] [GEOGRAPHIC_DATA] GU…" at bounding box center [547, 250] width 62 height 18
click at [634, 255] on input "text" at bounding box center [618, 250] width 62 height 18
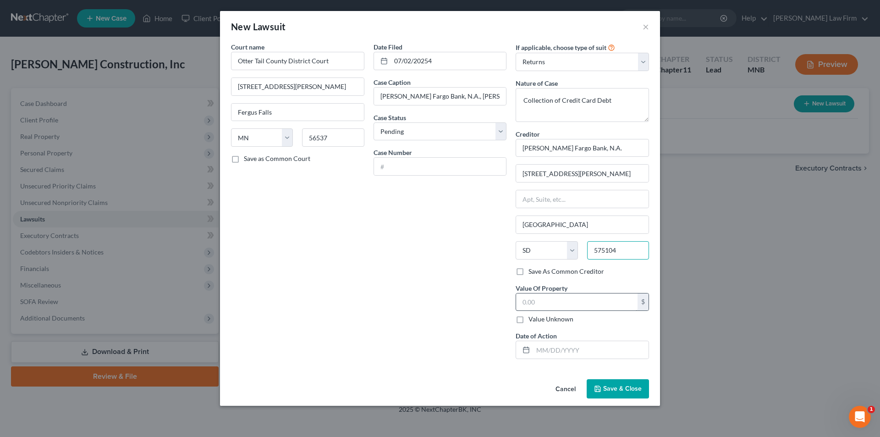
type input "575104"
click at [607, 302] on input "text" at bounding box center [576, 301] width 121 height 17
click at [585, 298] on input "text" at bounding box center [576, 301] width 121 height 17
type input "89,175.66"
click at [420, 247] on div "Date Filed 07/02/20254 Case Caption [PERSON_NAME] Fargo Bank, N.A., [PERSON_NAM…" at bounding box center [440, 204] width 143 height 324
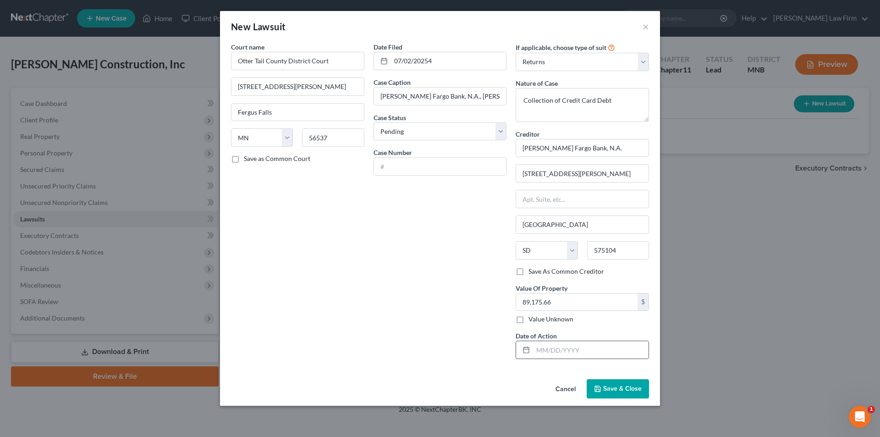
click at [527, 352] on icon at bounding box center [526, 349] width 7 height 7
click at [528, 349] on line at bounding box center [527, 349] width 6 height 0
click at [545, 350] on input "text" at bounding box center [591, 349] width 116 height 17
click at [640, 387] on span "Save & Close" at bounding box center [622, 389] width 39 height 8
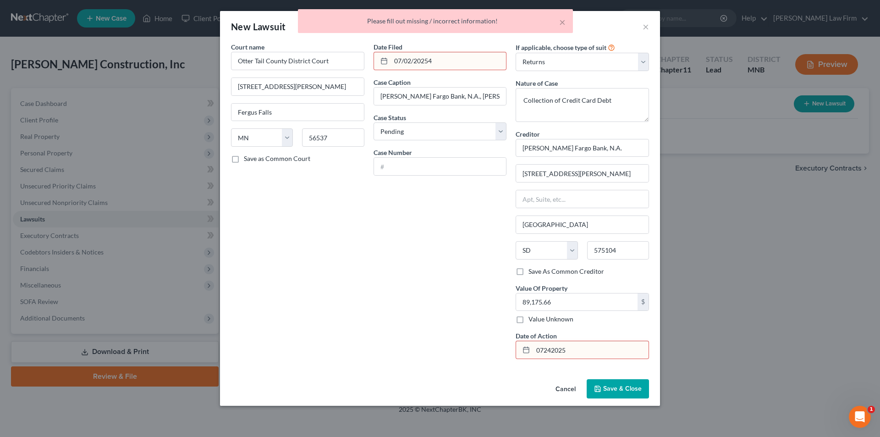
click at [544, 347] on input "07242025" at bounding box center [591, 349] width 116 height 17
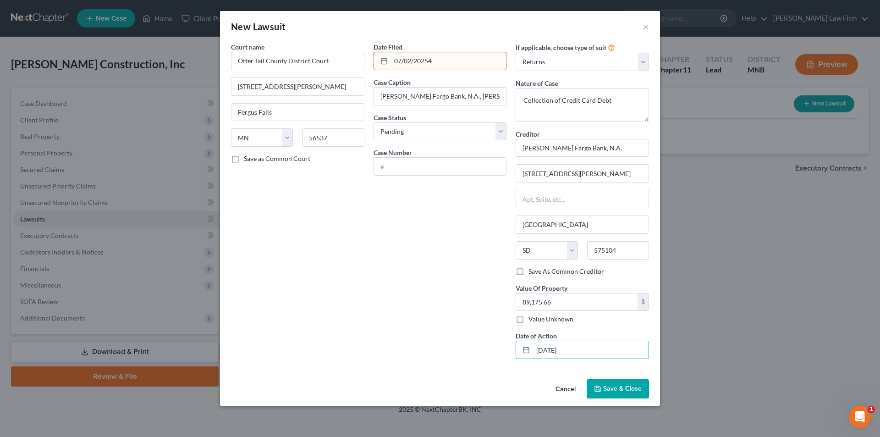
type input "[DATE]"
click at [631, 389] on span "Save & Close" at bounding box center [622, 389] width 39 height 8
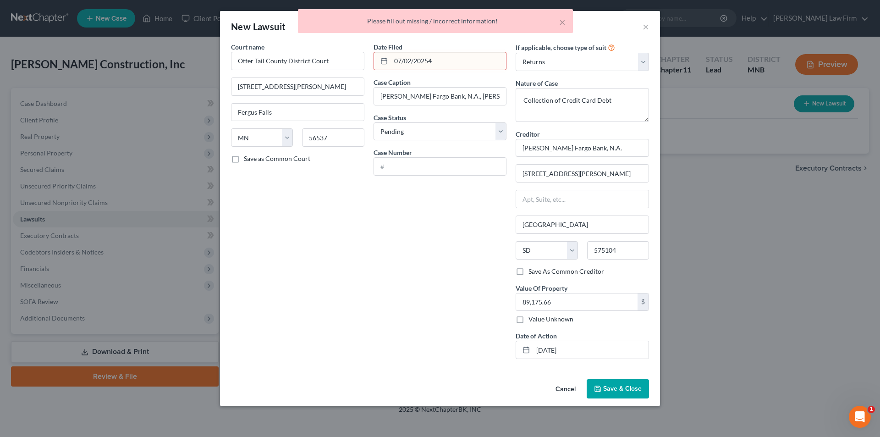
click at [447, 63] on input "07/02/20254" at bounding box center [449, 60] width 116 height 17
click at [408, 59] on input "07/02/20254" at bounding box center [449, 60] width 116 height 17
click at [410, 59] on input "07/02/20254" at bounding box center [449, 60] width 116 height 17
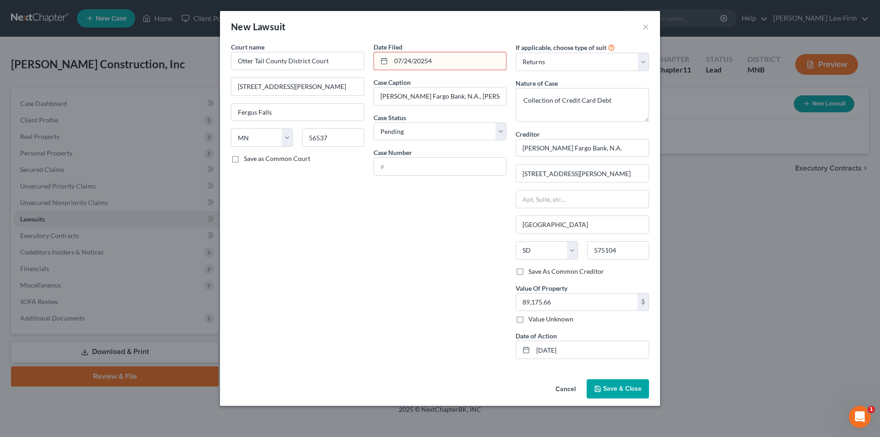
click at [427, 60] on input "07/24/20254" at bounding box center [449, 60] width 116 height 17
click at [434, 60] on input "07/24/20254" at bounding box center [449, 60] width 116 height 17
type input "[DATE]"
click at [628, 386] on span "Save & Close" at bounding box center [622, 389] width 39 height 8
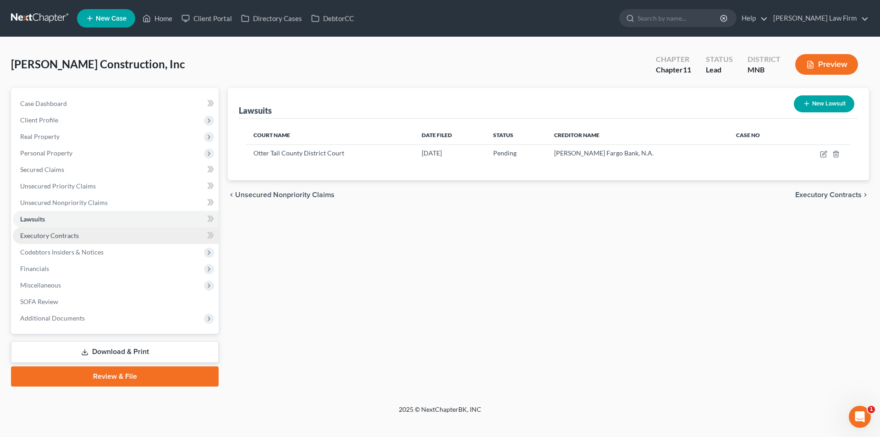
click at [144, 241] on link "Executory Contracts" at bounding box center [116, 235] width 206 height 17
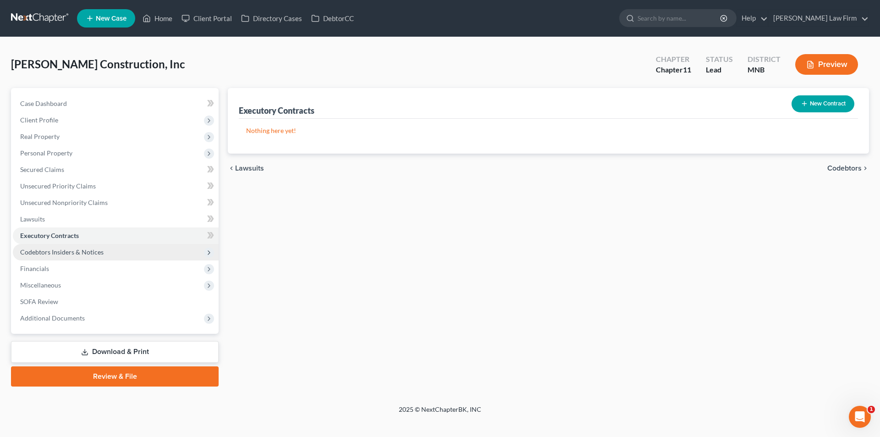
click at [141, 253] on span "Codebtors Insiders & Notices" at bounding box center [116, 252] width 206 height 17
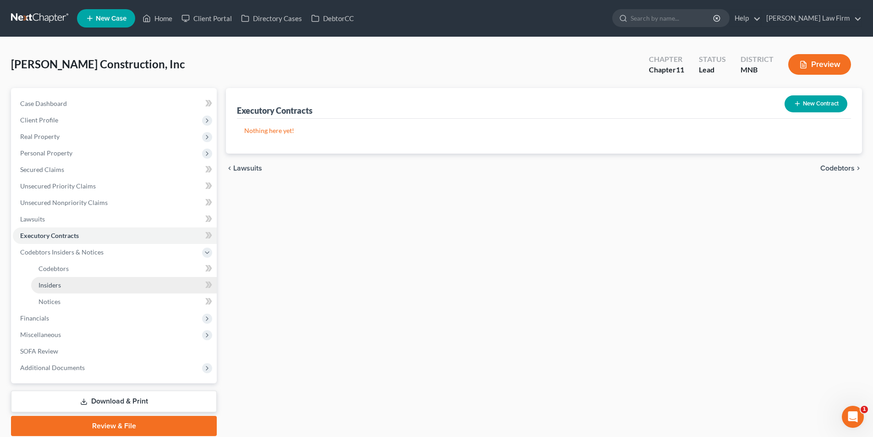
click at [143, 283] on link "Insiders" at bounding box center [124, 285] width 186 height 17
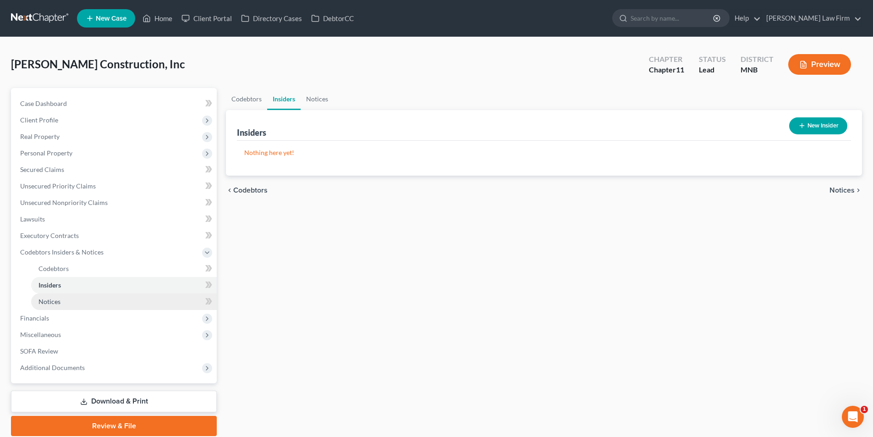
click at [123, 297] on link "Notices" at bounding box center [124, 301] width 186 height 17
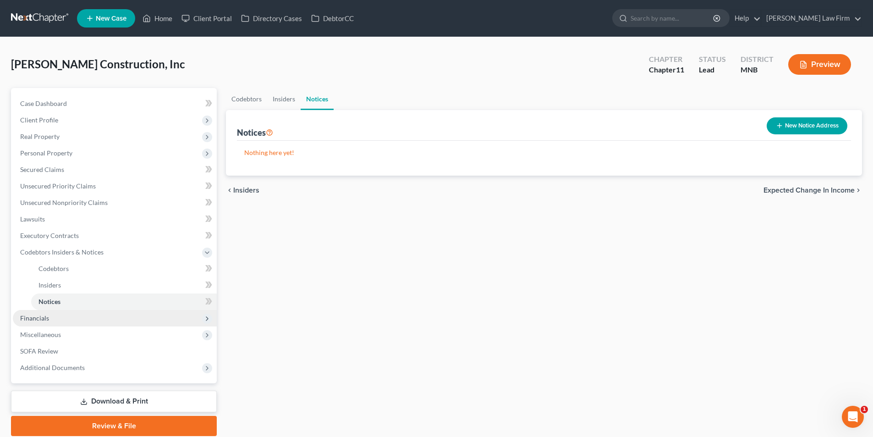
click at [108, 315] on span "Financials" at bounding box center [115, 318] width 204 height 17
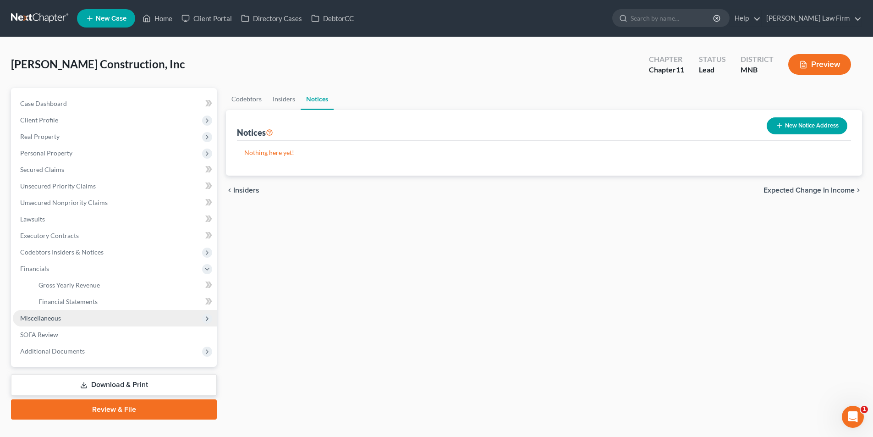
click at [107, 315] on span "Miscellaneous" at bounding box center [115, 318] width 204 height 17
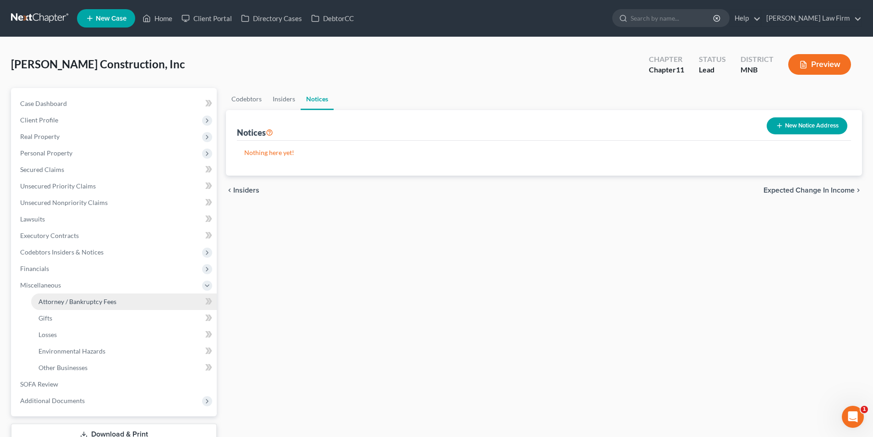
click at [116, 298] on span "Attorney / Bankruptcy Fees" at bounding box center [78, 302] width 78 height 8
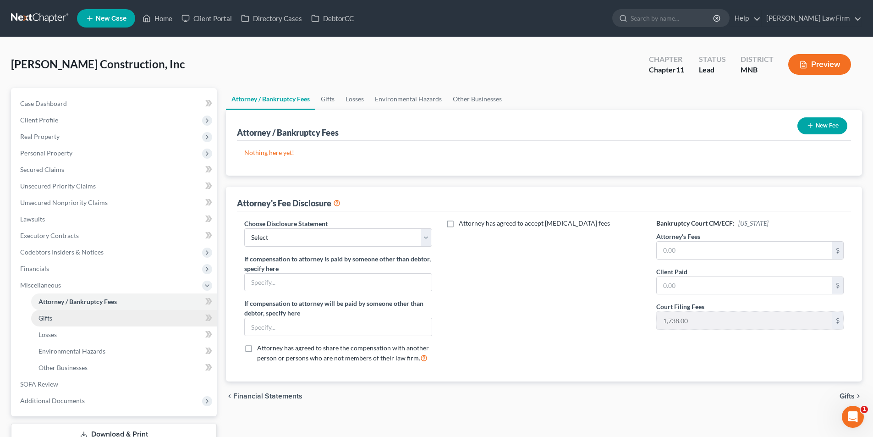
click at [114, 319] on link "Gifts" at bounding box center [124, 318] width 186 height 17
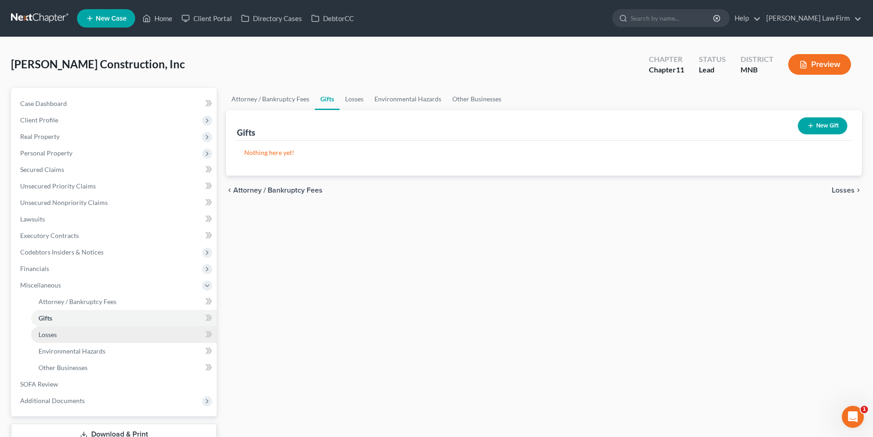
click at [113, 330] on link "Losses" at bounding box center [124, 334] width 186 height 17
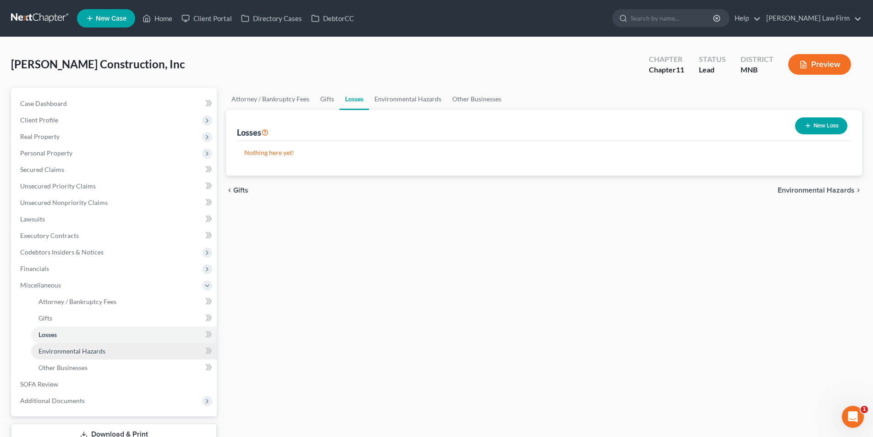
click at [116, 346] on link "Environmental Hazards" at bounding box center [124, 351] width 186 height 17
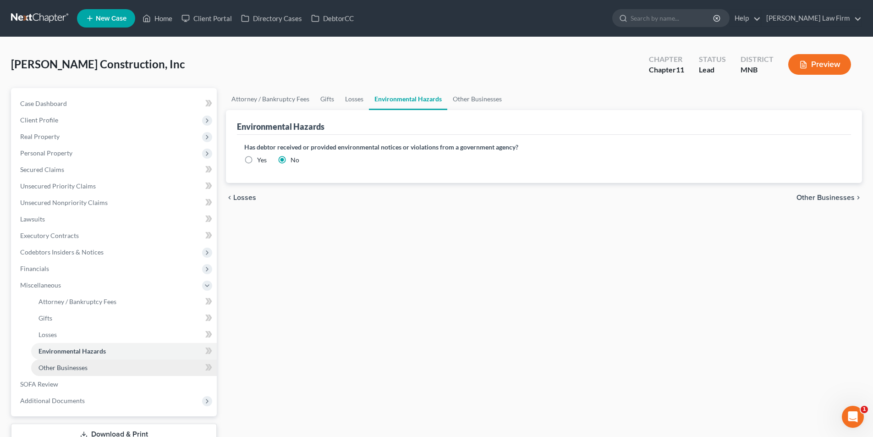
click at [116, 362] on link "Other Businesses" at bounding box center [124, 367] width 186 height 17
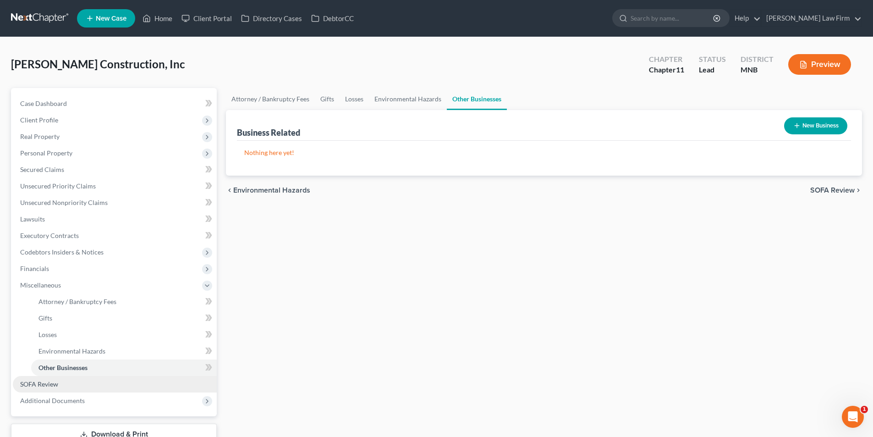
click at [105, 380] on link "SOFA Review" at bounding box center [115, 384] width 204 height 17
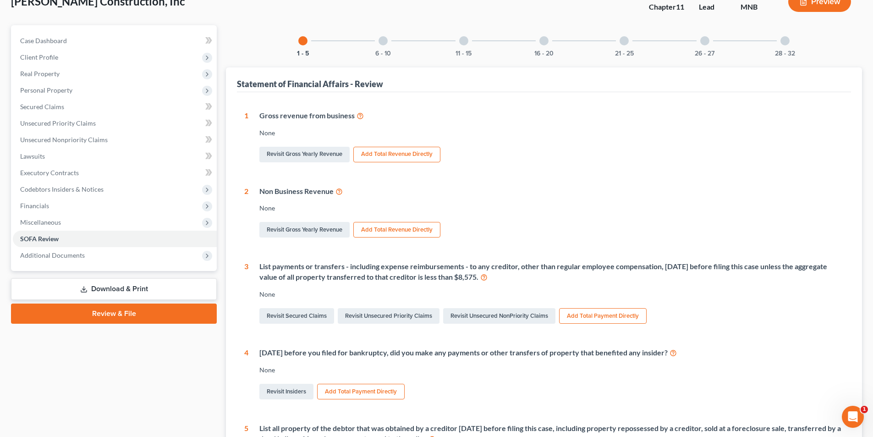
scroll to position [55, 0]
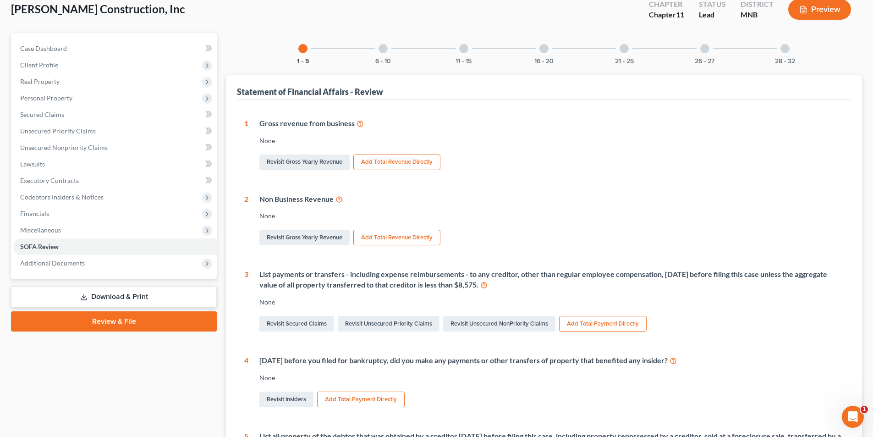
click at [588, 28] on div "[PERSON_NAME] Construction, Inc Upgraded Chapter Chapter 11 Status Lead Distric…" at bounding box center [436, 13] width 851 height 40
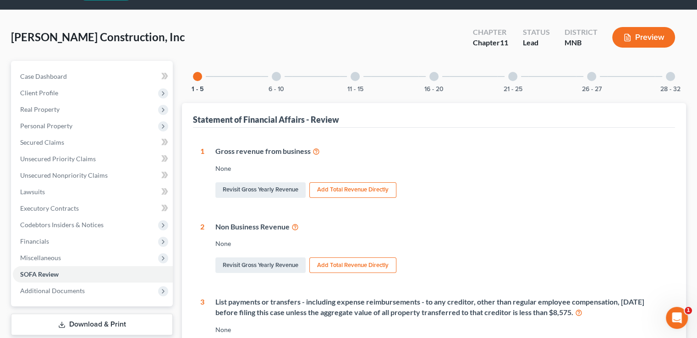
scroll to position [26, 0]
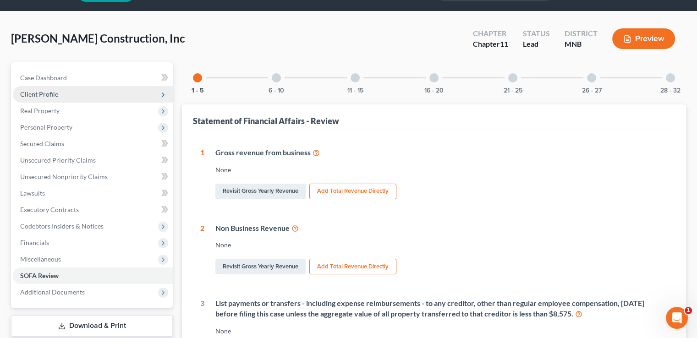
click at [104, 93] on span "Client Profile" at bounding box center [93, 94] width 160 height 17
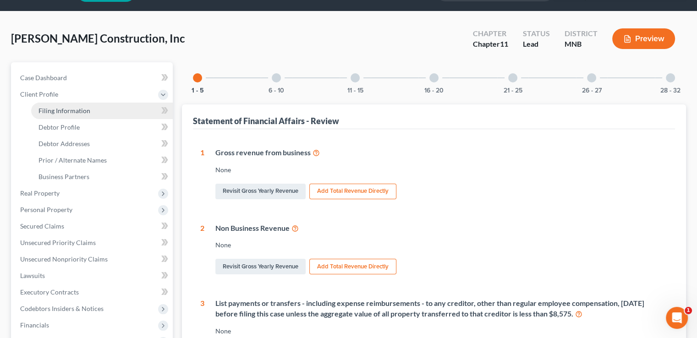
click at [110, 106] on link "Filing Information" at bounding box center [102, 111] width 142 height 17
select select "3"
select select "1"
select select "42"
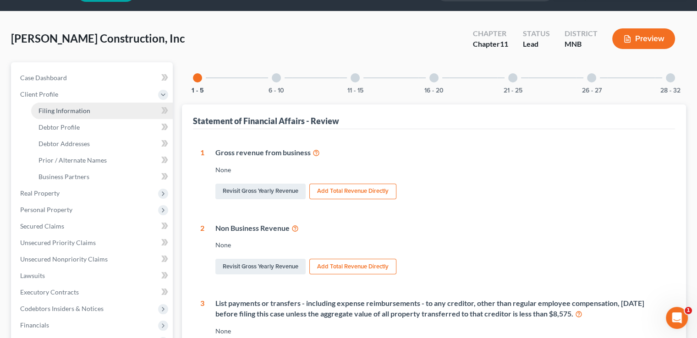
select select "1"
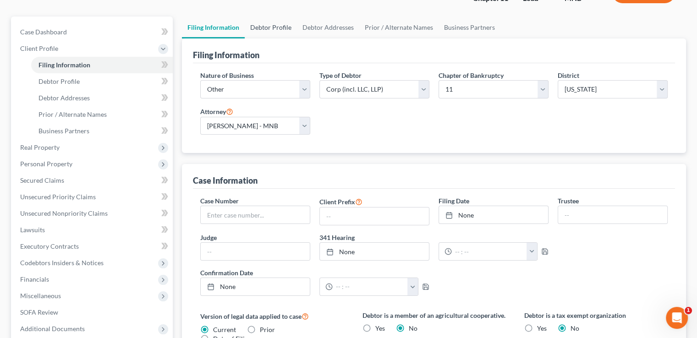
click at [276, 28] on link "Debtor Profile" at bounding box center [271, 28] width 52 height 22
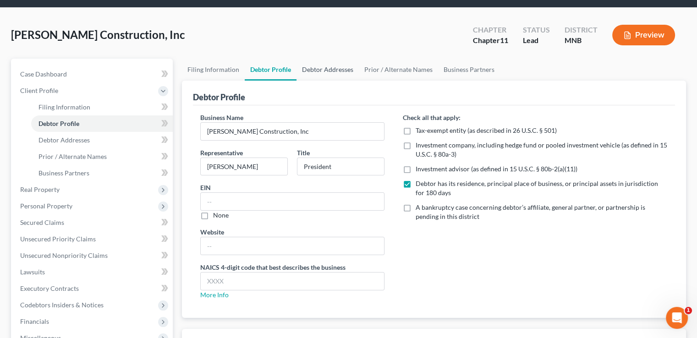
scroll to position [35, 0]
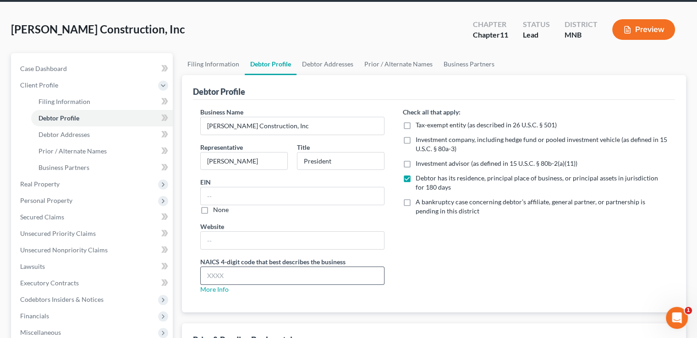
click at [254, 277] on input "text" at bounding box center [292, 275] width 183 height 17
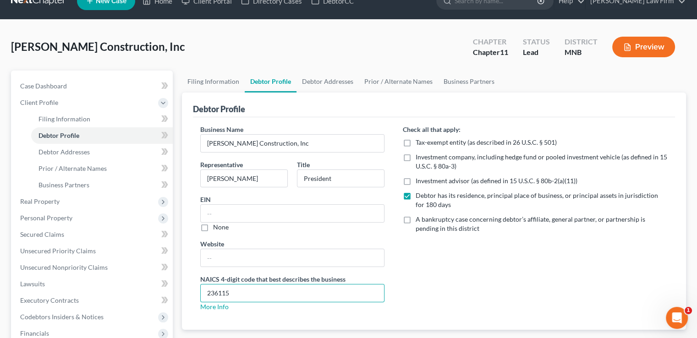
scroll to position [0, 0]
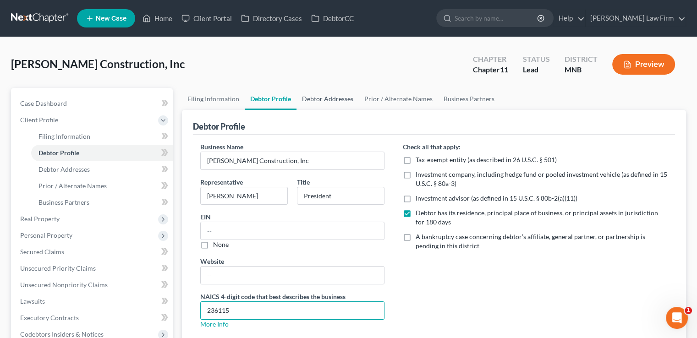
type input "236115"
click at [330, 100] on link "Debtor Addresses" at bounding box center [328, 99] width 62 height 22
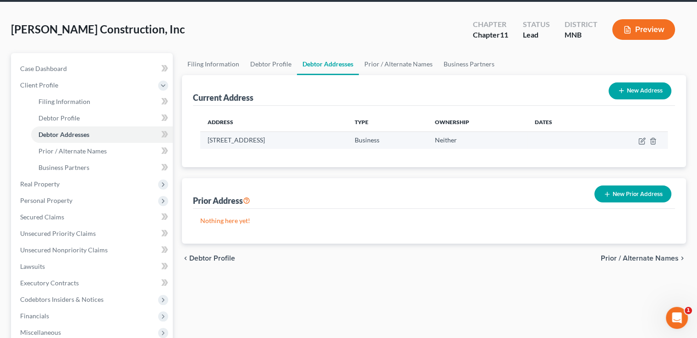
scroll to position [25, 0]
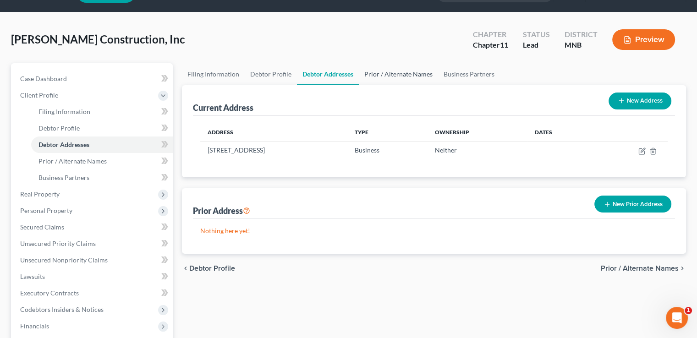
click at [395, 79] on link "Prior / Alternate Names" at bounding box center [398, 74] width 79 height 22
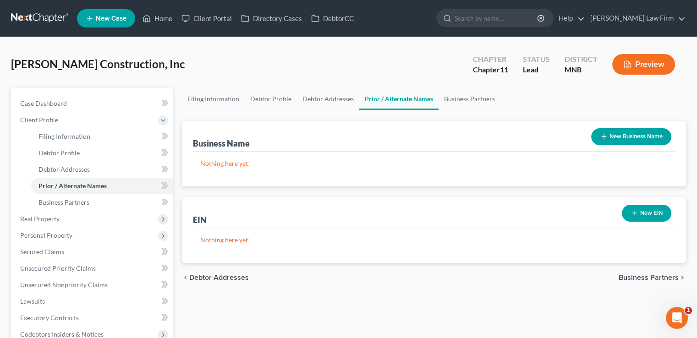
scroll to position [23, 0]
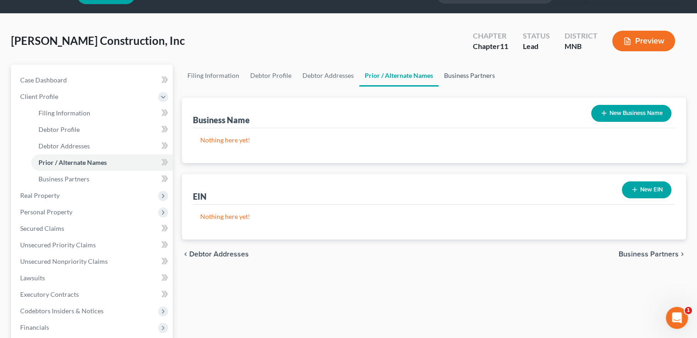
click at [471, 72] on link "Business Partners" at bounding box center [470, 76] width 62 height 22
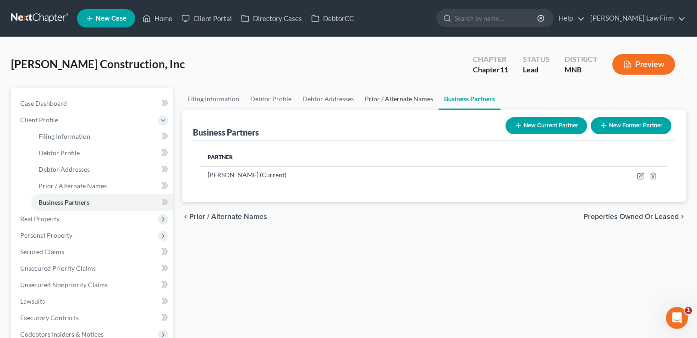
click at [416, 99] on link "Prior / Alternate Names" at bounding box center [398, 99] width 79 height 22
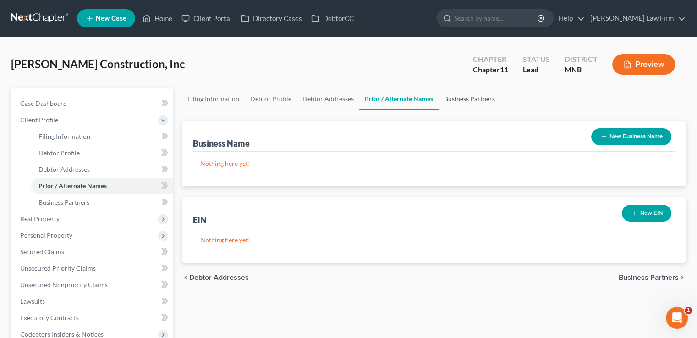
click at [447, 100] on link "Business Partners" at bounding box center [470, 99] width 62 height 22
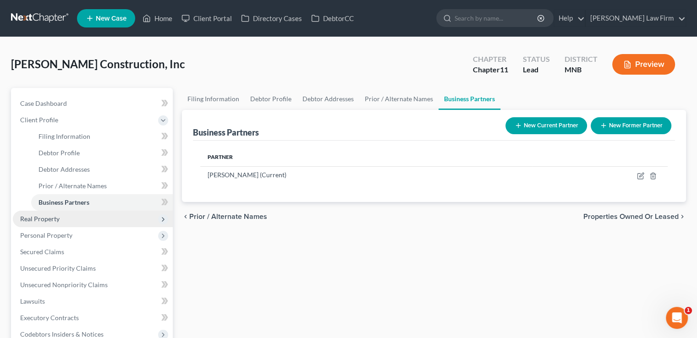
click at [127, 221] on span "Real Property" at bounding box center [93, 219] width 160 height 17
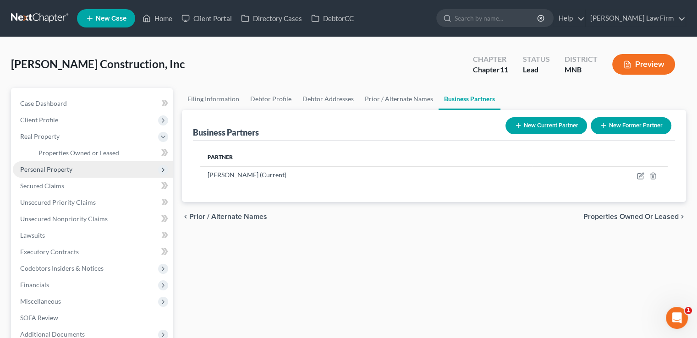
click at [70, 167] on span "Personal Property" at bounding box center [46, 170] width 52 height 8
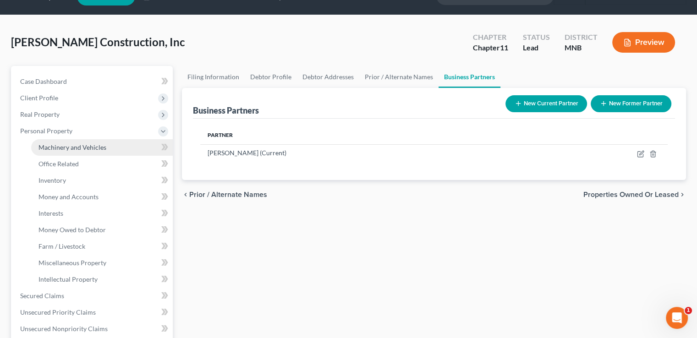
scroll to position [24, 0]
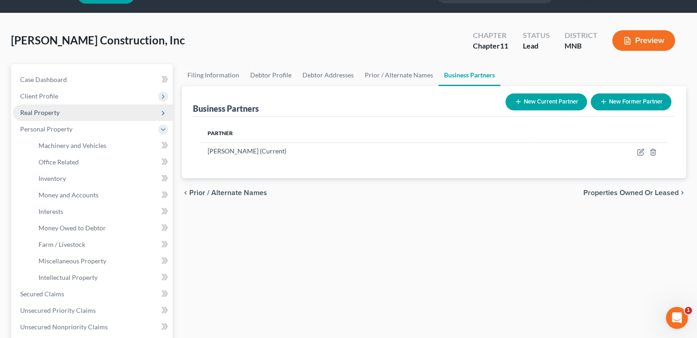
click at [115, 110] on span "Real Property" at bounding box center [93, 113] width 160 height 17
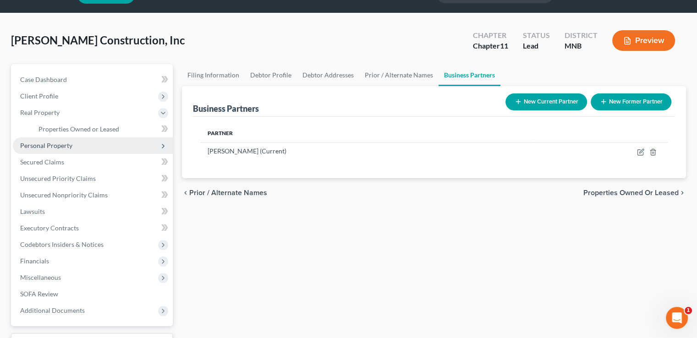
click at [108, 147] on span "Personal Property" at bounding box center [93, 146] width 160 height 17
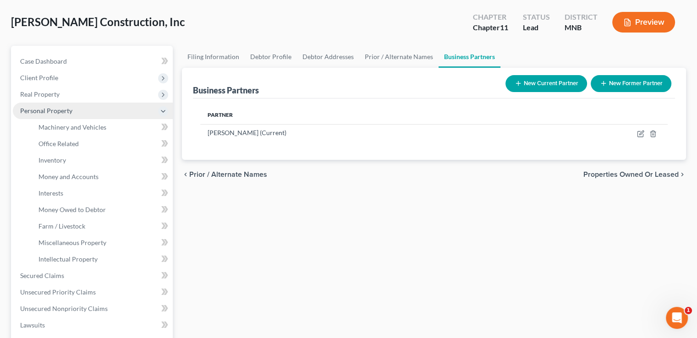
scroll to position [42, 0]
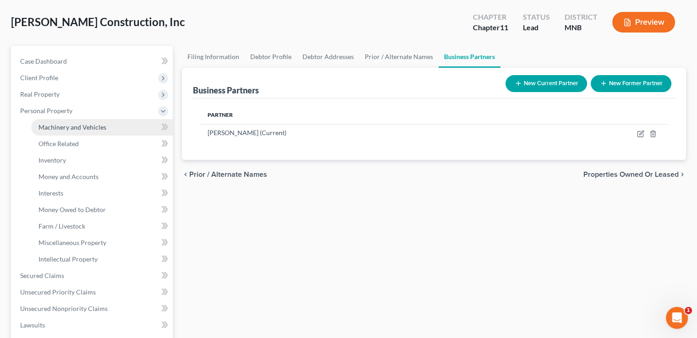
click at [108, 129] on link "Machinery and Vehicles" at bounding box center [102, 127] width 142 height 17
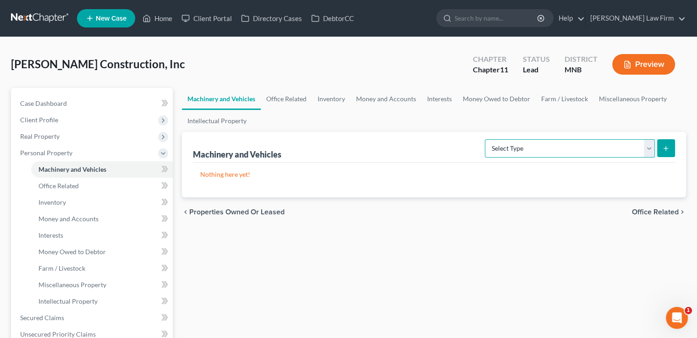
click at [647, 151] on select "Select Type Aircraft (A/B: 49) Other Machinery, Fixtures and Equipment (A/B: 50…" at bounding box center [570, 148] width 170 height 18
select select "other"
click at [487, 139] on select "Select Type Aircraft (A/B: 49) Other Machinery, Fixtures and Equipment (A/B: 50…" at bounding box center [570, 148] width 170 height 18
click at [302, 102] on link "Office Related" at bounding box center [286, 99] width 51 height 22
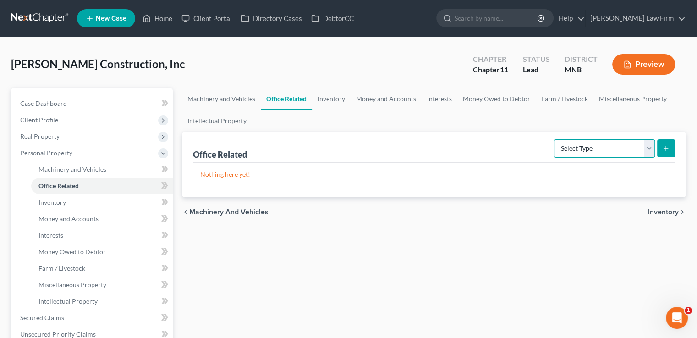
click at [638, 150] on select "Select Type Collectibles (A/B: 42) Office Equipment (A/B: 41) Office Fixtures (…" at bounding box center [604, 148] width 101 height 18
select select "equipment"
click at [555, 139] on select "Select Type Collectibles (A/B: 42) Office Equipment (A/B: 41) Office Fixtures (…" at bounding box center [604, 148] width 101 height 18
click at [669, 149] on icon "submit" at bounding box center [665, 148] width 7 height 7
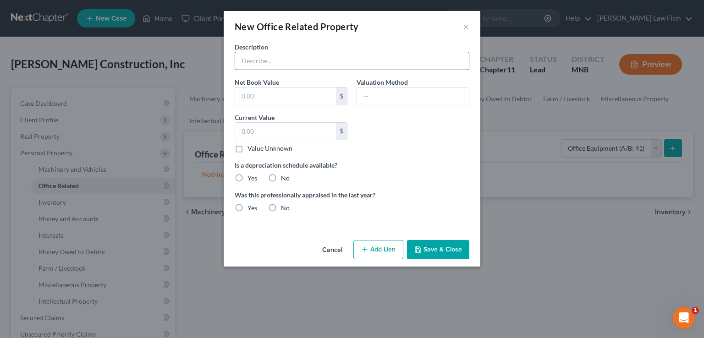
click at [340, 63] on input "text" at bounding box center [352, 60] width 234 height 17
click at [342, 64] on input "text" at bounding box center [352, 60] width 234 height 17
type input "Computer and Printer"
click at [281, 178] on label "No" at bounding box center [285, 178] width 9 height 9
click at [285, 178] on input "No" at bounding box center [288, 177] width 6 height 6
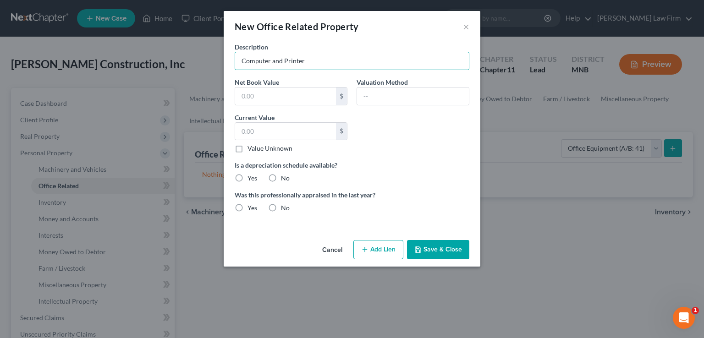
radio input "true"
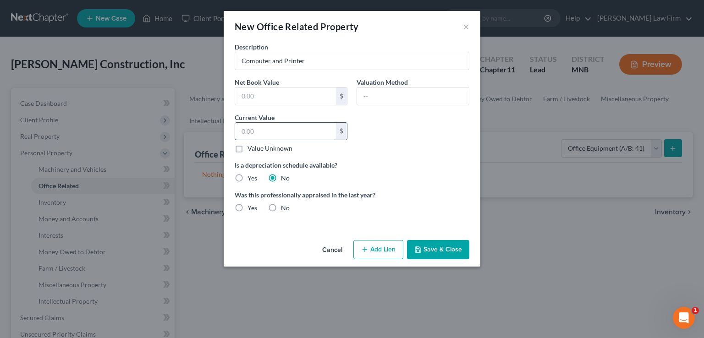
click at [294, 133] on input "text" at bounding box center [285, 131] width 101 height 17
type input "200"
click at [281, 207] on label "No" at bounding box center [285, 208] width 9 height 9
click at [285, 207] on input "No" at bounding box center [288, 207] width 6 height 6
radio input "true"
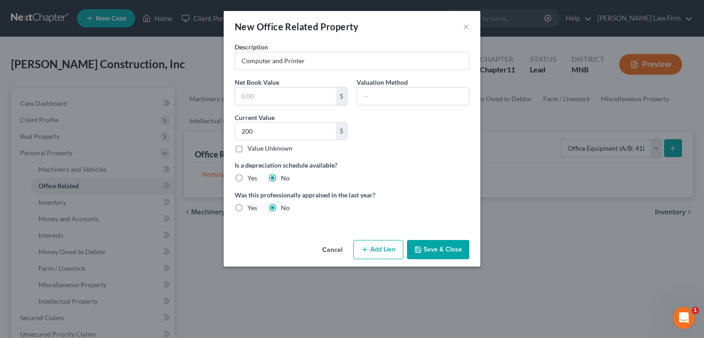
click at [432, 248] on button "Save & Close" at bounding box center [438, 249] width 62 height 19
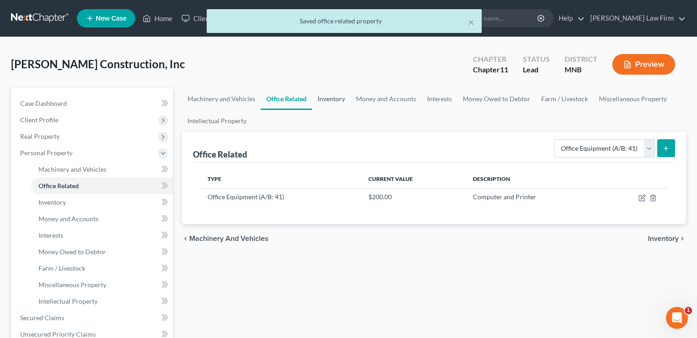
click at [340, 96] on link "Inventory" at bounding box center [331, 99] width 39 height 22
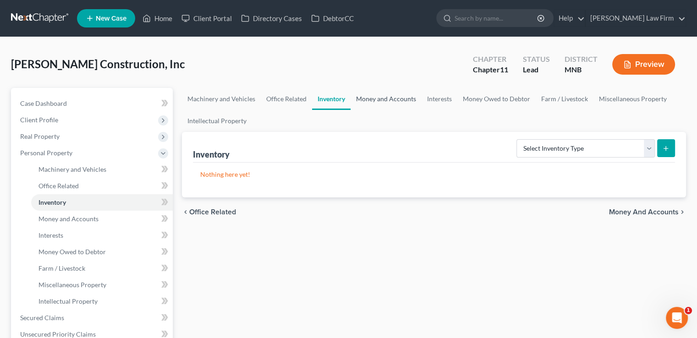
click at [372, 97] on link "Money and Accounts" at bounding box center [386, 99] width 71 height 22
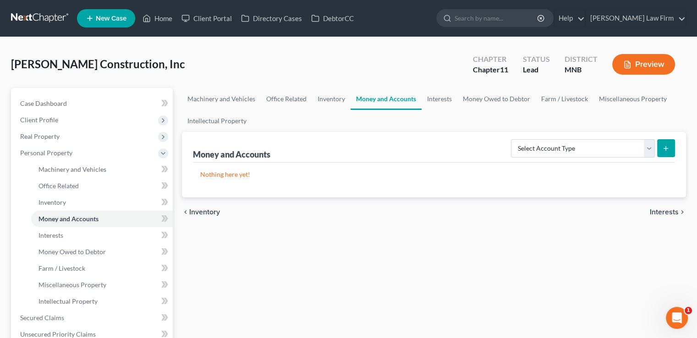
click at [658, 149] on button "submit" at bounding box center [666, 148] width 18 height 18
click at [643, 145] on select "Select Account Type Brokerage (A/B: 3, SOFA: 18) Cash on Hand (A/B: 2) Certific…" at bounding box center [583, 148] width 144 height 18
select select "checking"
click at [513, 139] on select "Select Account Type Brokerage (A/B: 3, SOFA: 18) Cash on Hand (A/B: 2) Certific…" at bounding box center [583, 148] width 144 height 18
click at [668, 150] on icon "submit" at bounding box center [665, 148] width 7 height 7
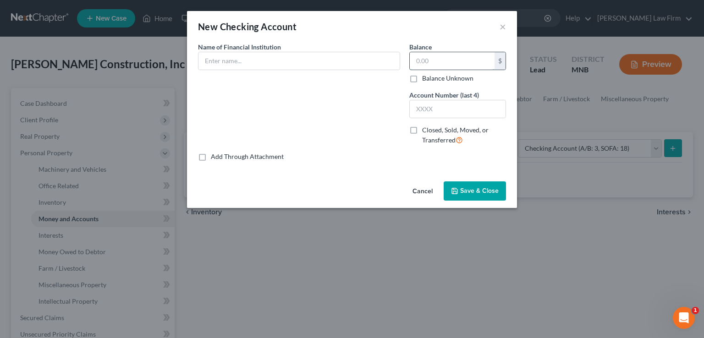
click at [441, 65] on input "text" at bounding box center [452, 60] width 85 height 17
type input "1,000"
click at [235, 64] on input "text" at bounding box center [299, 60] width 201 height 17
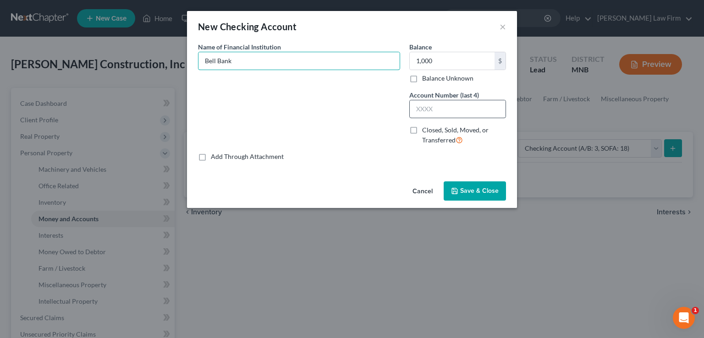
type input "Bell Bank"
click at [458, 107] on input "text" at bounding box center [458, 108] width 96 height 17
click at [392, 141] on div "Name of Financial Institution * Bell Bank" at bounding box center [298, 97] width 211 height 110
click at [436, 114] on input "text" at bounding box center [458, 108] width 96 height 17
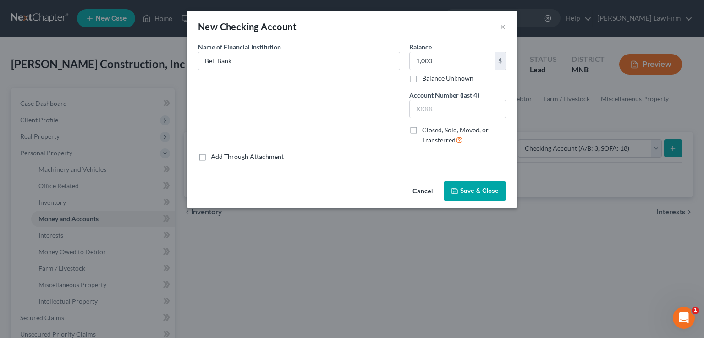
click at [420, 163] on div "Common Asset Select Name of Financial Institution * Bell Bank Balance 1,000.00 …" at bounding box center [352, 110] width 330 height 136
click at [463, 194] on span "Save & Close" at bounding box center [479, 191] width 39 height 8
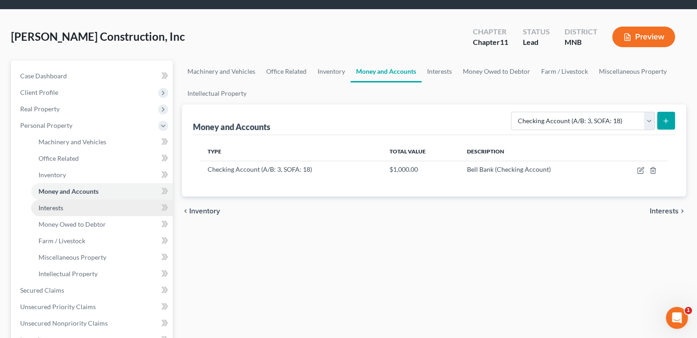
scroll to position [28, 0]
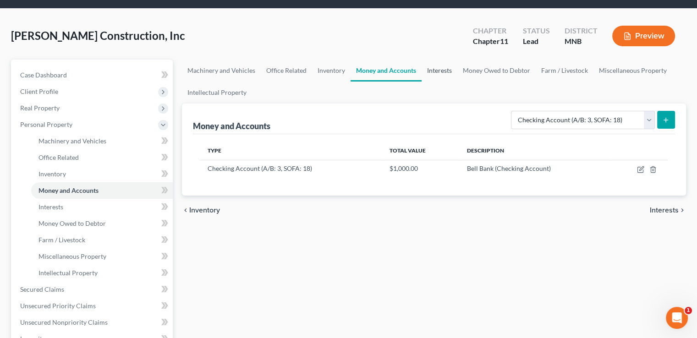
click at [432, 73] on link "Interests" at bounding box center [440, 71] width 36 height 22
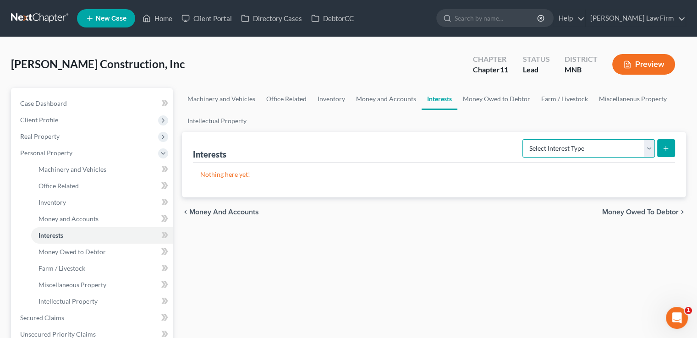
click at [599, 150] on select "Select Interest Type Bond (A/B: 16) Incorporated Business (A/B: 15) Insurance P…" at bounding box center [589, 148] width 132 height 18
click at [563, 127] on ul "Machinery and Vehicles Office Related Inventory Money and Accounts Interests Mo…" at bounding box center [434, 110] width 504 height 44
click at [495, 101] on link "Money Owed to Debtor" at bounding box center [497, 99] width 78 height 22
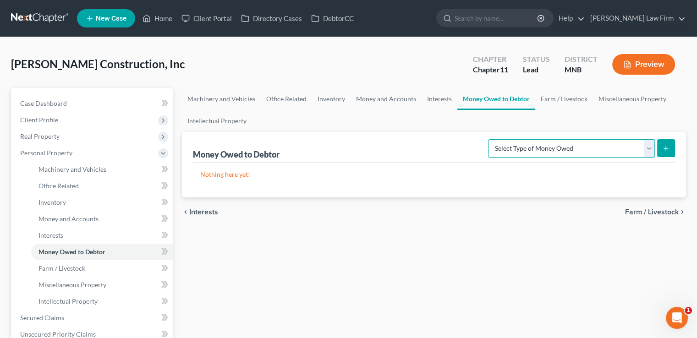
click at [552, 149] on select "Select Type of Money Owed Accounts Receivable (A/B: 11) Causes of Action Agains…" at bounding box center [571, 148] width 167 height 18
select select "accounts_receivable"
click at [491, 139] on select "Select Type of Money Owed Accounts Receivable (A/B: 11) Causes of Action Agains…" at bounding box center [571, 148] width 167 height 18
click at [667, 147] on icon "submit" at bounding box center [665, 148] width 7 height 7
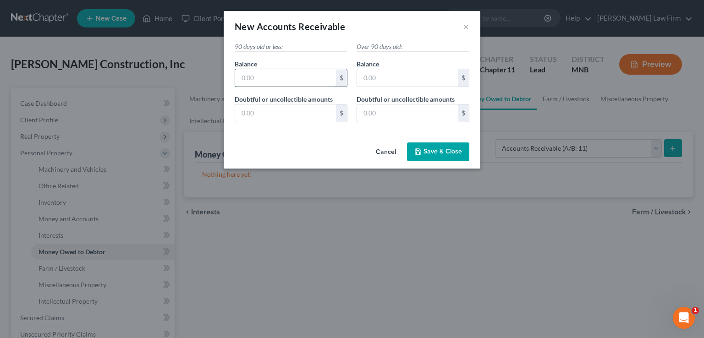
click at [313, 80] on input "text" at bounding box center [285, 77] width 101 height 17
type input "6,000"
click at [334, 142] on div "Cancel Save & Close" at bounding box center [352, 154] width 257 height 30
click at [441, 157] on button "Save & Close" at bounding box center [438, 152] width 62 height 19
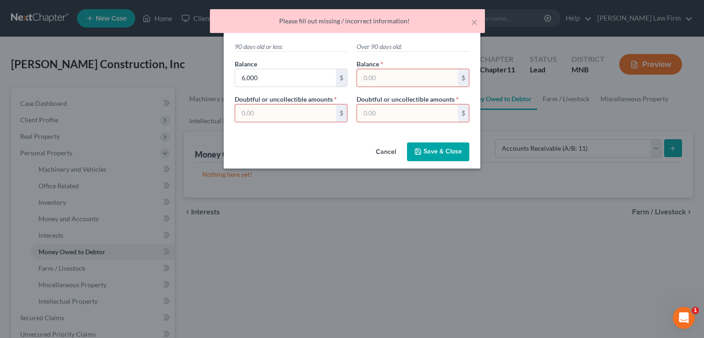
click at [326, 115] on input "text" at bounding box center [285, 113] width 101 height 17
type input "0"
click at [428, 151] on span "Save & Close" at bounding box center [443, 152] width 39 height 8
click at [381, 71] on input "text" at bounding box center [407, 77] width 101 height 17
type input "0"
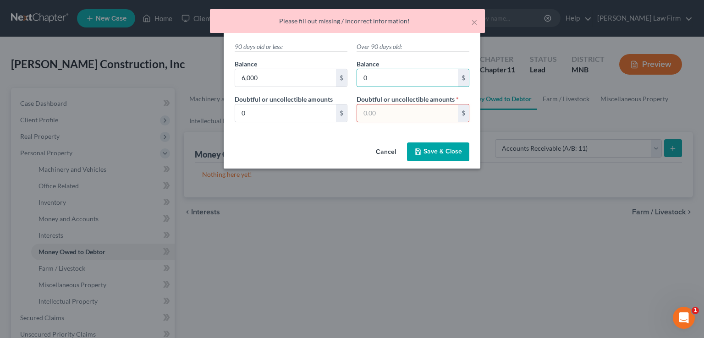
click at [398, 119] on input "text" at bounding box center [407, 113] width 101 height 17
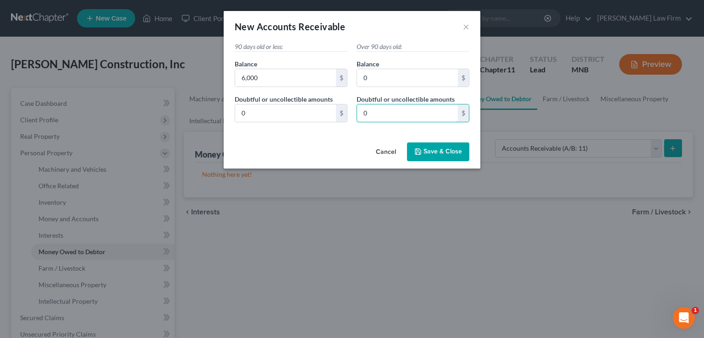
type input "0"
click at [429, 153] on span "Save & Close" at bounding box center [443, 152] width 39 height 8
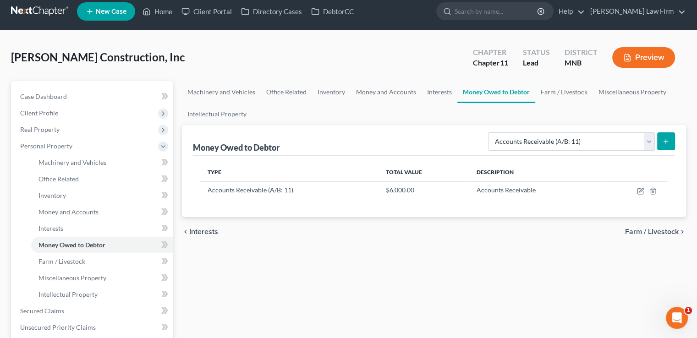
scroll to position [6, 0]
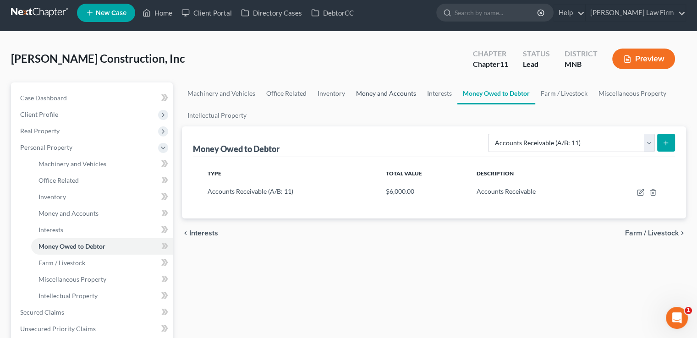
click at [402, 91] on link "Money and Accounts" at bounding box center [386, 94] width 71 height 22
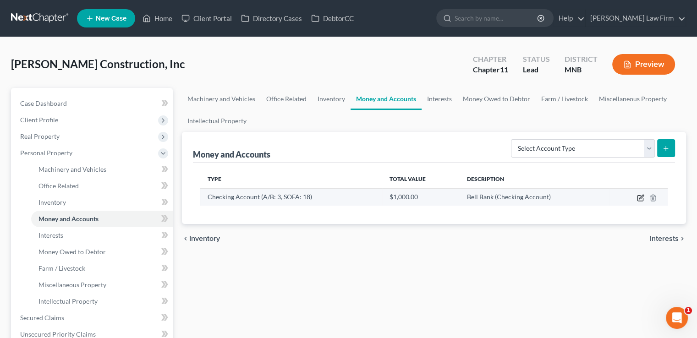
click at [640, 194] on icon "button" at bounding box center [640, 197] width 7 height 7
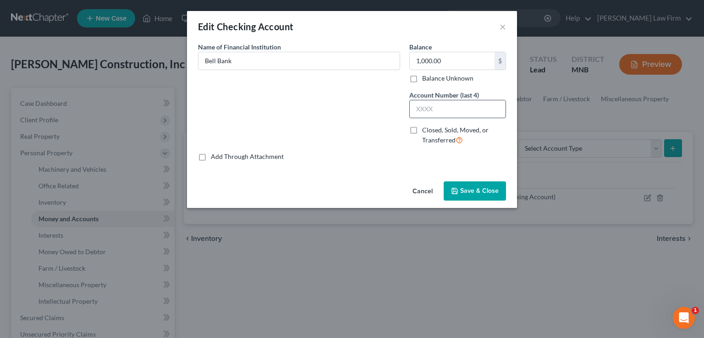
click at [441, 110] on input "text" at bounding box center [458, 108] width 96 height 17
type input "3414"
click at [480, 190] on span "Save & Close" at bounding box center [479, 191] width 39 height 8
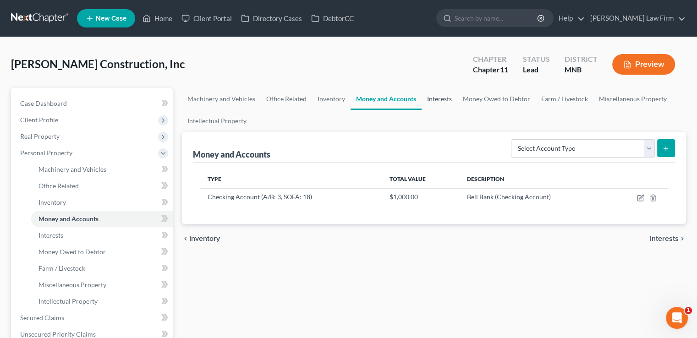
click at [446, 99] on link "Interests" at bounding box center [440, 99] width 36 height 22
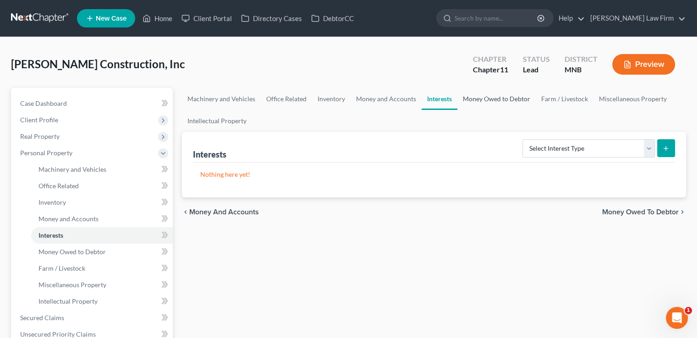
click at [477, 100] on link "Money Owed to Debtor" at bounding box center [497, 99] width 78 height 22
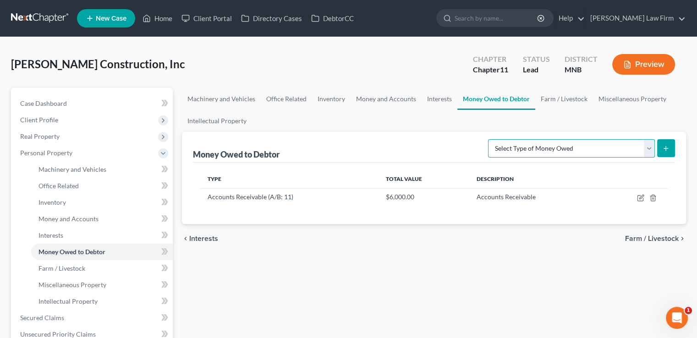
click at [611, 148] on select "Select Type of Money Owed Accounts Receivable (A/B: 11) Causes of Action Agains…" at bounding box center [571, 148] width 167 height 18
click at [610, 117] on ul "Machinery and Vehicles Office Related Inventory Money and Accounts Interests Mo…" at bounding box center [434, 110] width 504 height 44
click at [569, 103] on link "Farm / Livestock" at bounding box center [564, 99] width 58 height 22
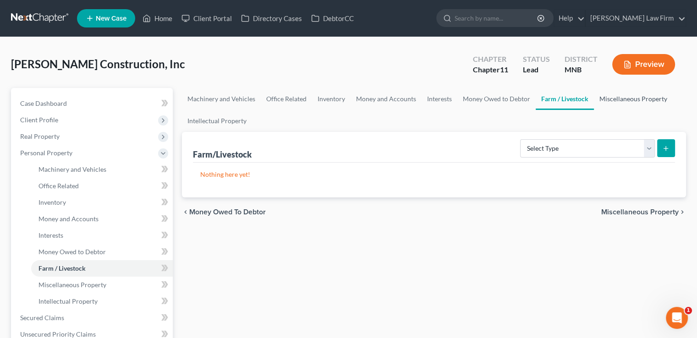
click at [614, 99] on link "Miscellaneous Property" at bounding box center [633, 99] width 79 height 22
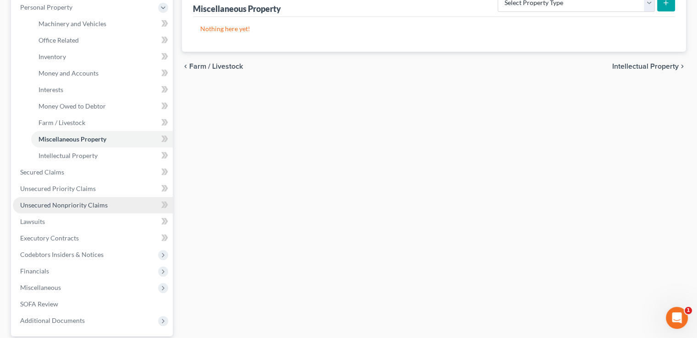
scroll to position [146, 0]
click at [88, 207] on span "Unsecured Nonpriority Claims" at bounding box center [64, 205] width 88 height 8
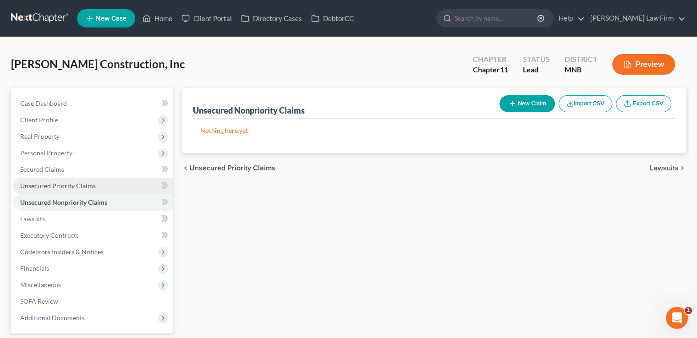
click at [112, 183] on link "Unsecured Priority Claims" at bounding box center [93, 186] width 160 height 17
click at [112, 201] on link "Unsecured Nonpriority Claims" at bounding box center [93, 202] width 160 height 17
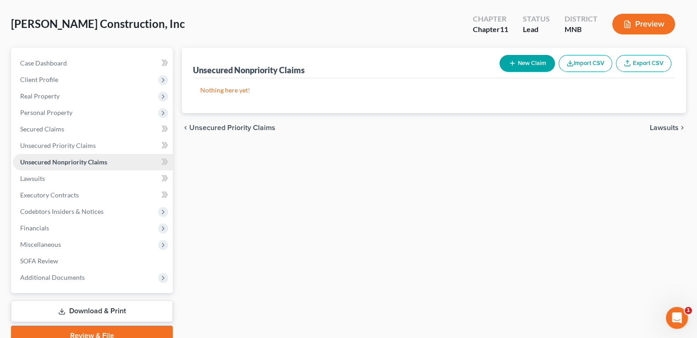
scroll to position [64, 0]
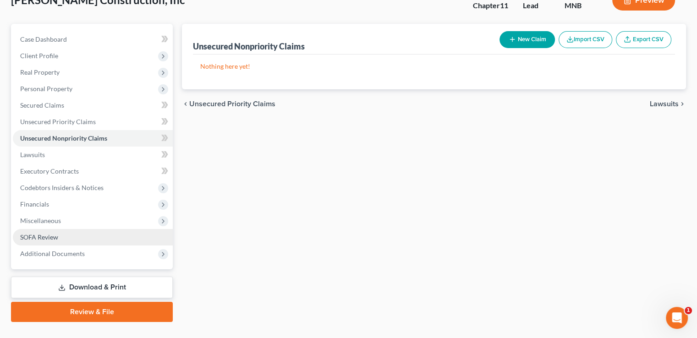
click at [70, 237] on link "SOFA Review" at bounding box center [93, 237] width 160 height 17
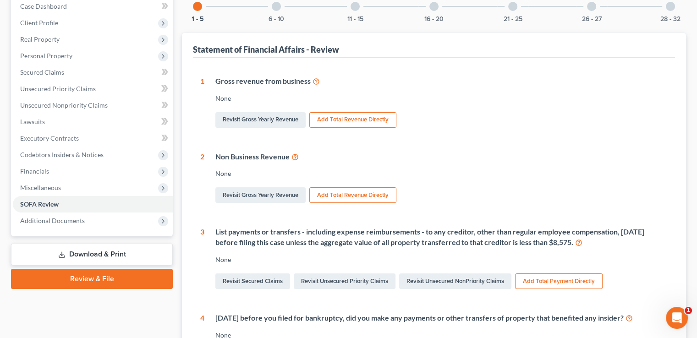
scroll to position [97, 0]
click at [275, 7] on div at bounding box center [276, 6] width 9 height 9
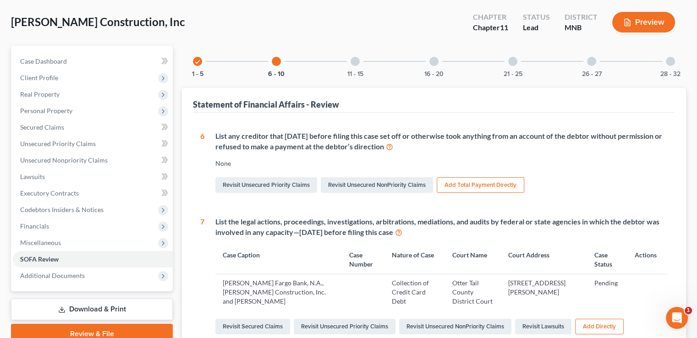
scroll to position [42, 0]
click at [353, 66] on div "11 - 15" at bounding box center [355, 61] width 31 height 31
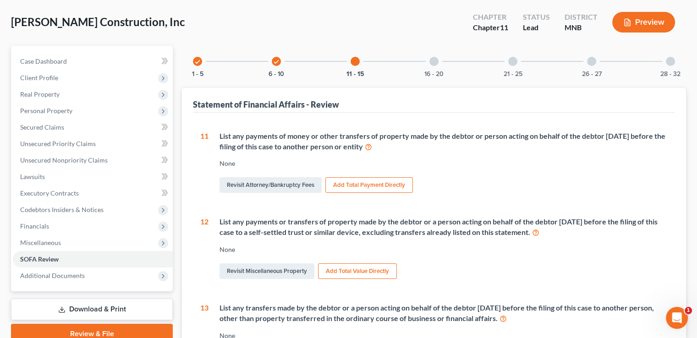
click at [197, 64] on icon "check" at bounding box center [197, 62] width 6 height 6
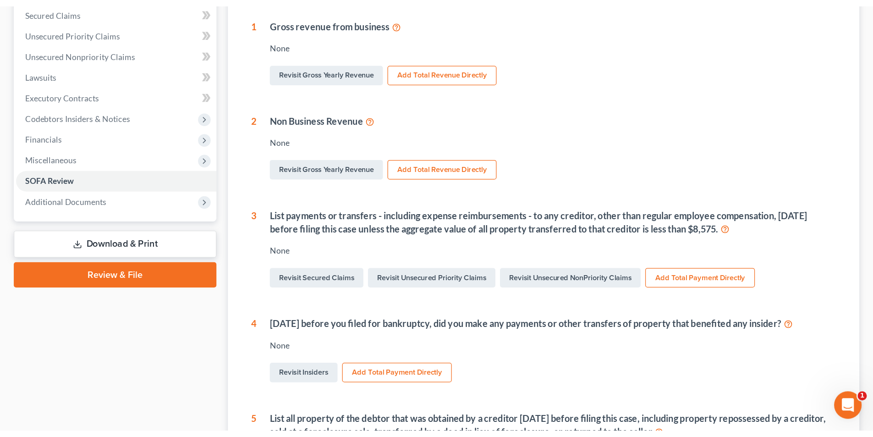
scroll to position [162, 0]
